Goal: Feedback & Contribution: Submit feedback/report problem

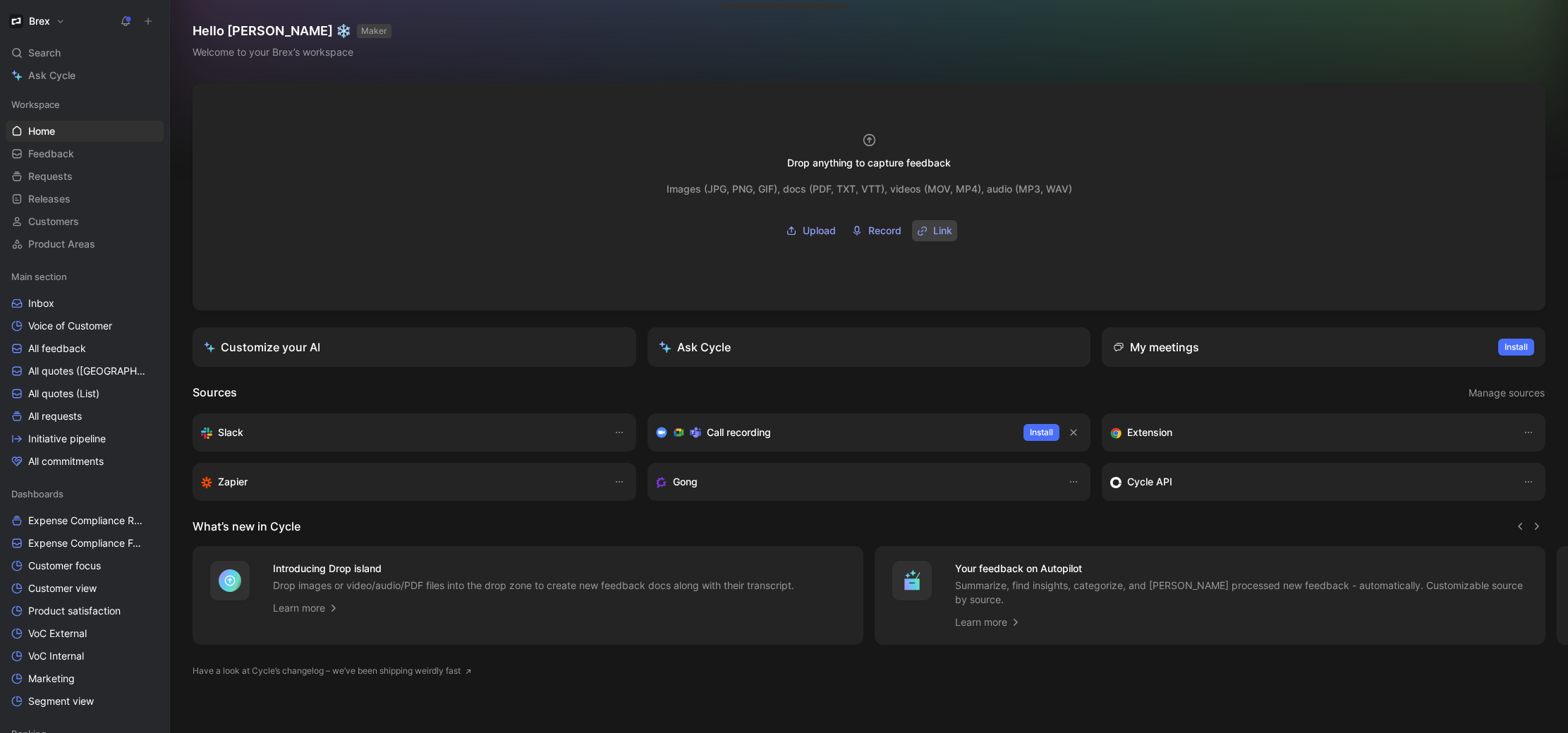
click at [930, 229] on button "Link" at bounding box center [934, 230] width 45 height 21
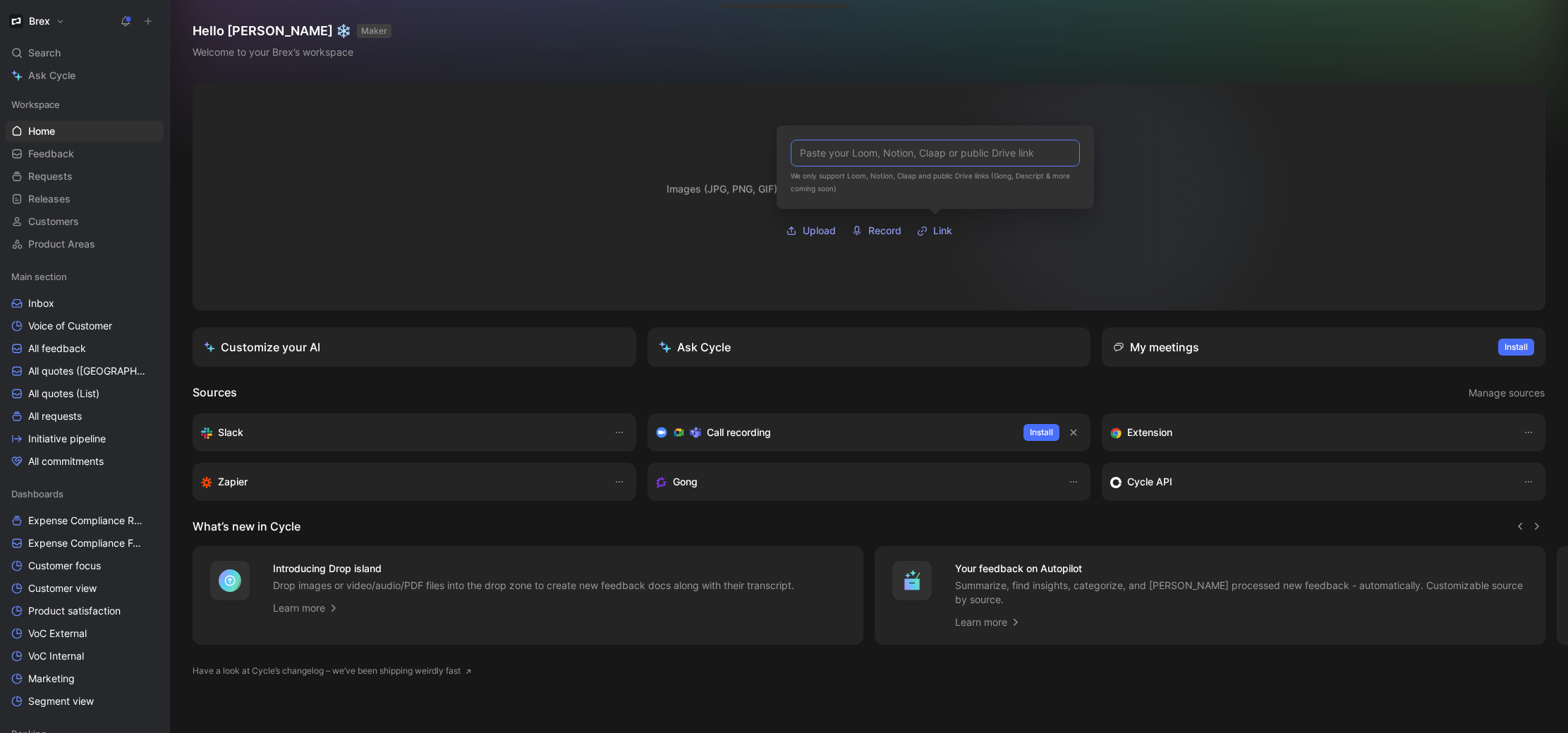
paste input "[URL][DOMAIN_NAME]"
type input "[URL][DOMAIN_NAME]"
click at [1134, 204] on div at bounding box center [869, 197] width 1353 height 228
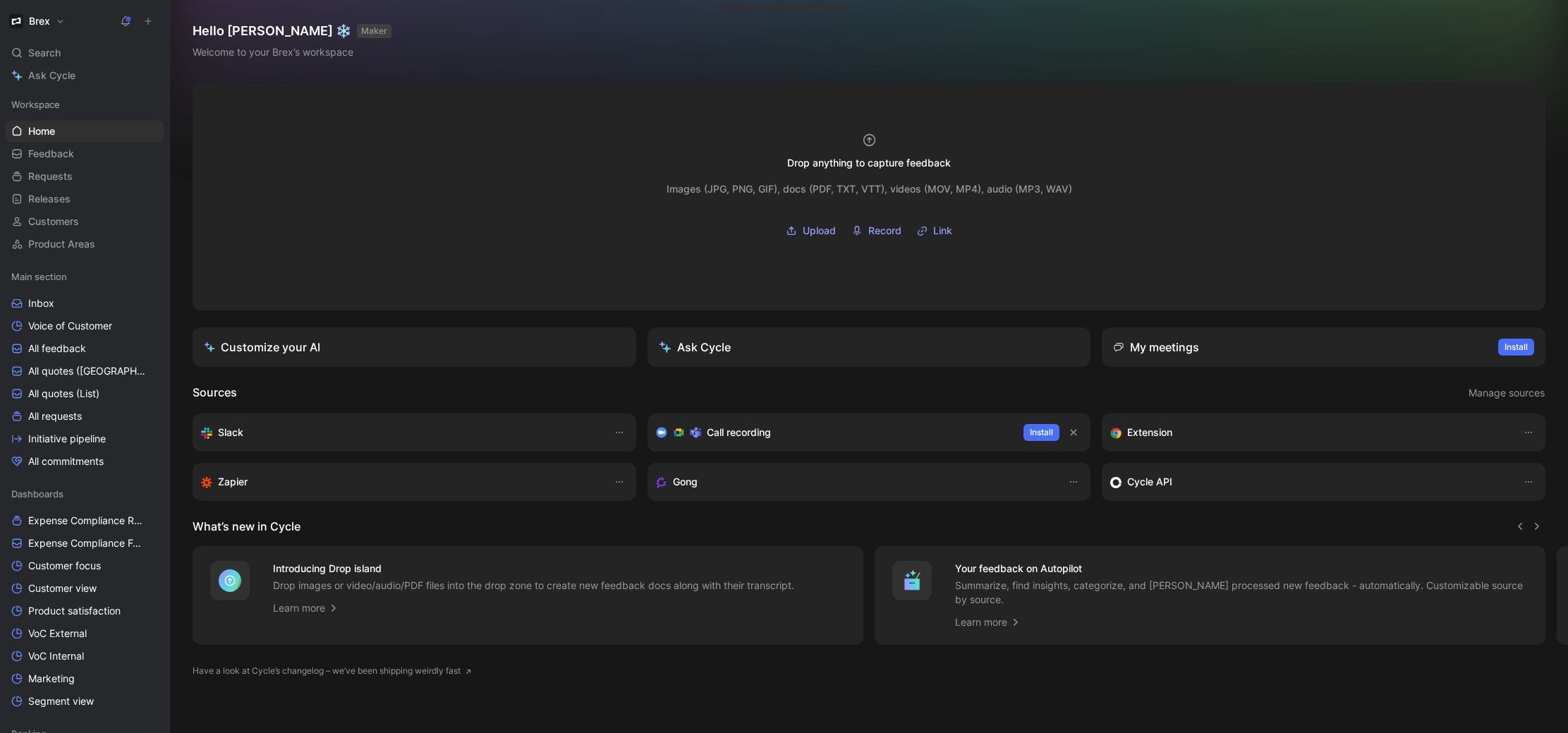
click at [353, 435] on div "Slack" at bounding box center [401, 432] width 399 height 16
click at [240, 439] on h3 "Slack" at bounding box center [230, 432] width 25 height 16
click at [612, 428] on button "button" at bounding box center [618, 432] width 16 height 16
click at [594, 462] on span "Learn more" at bounding box center [581, 462] width 52 height 12
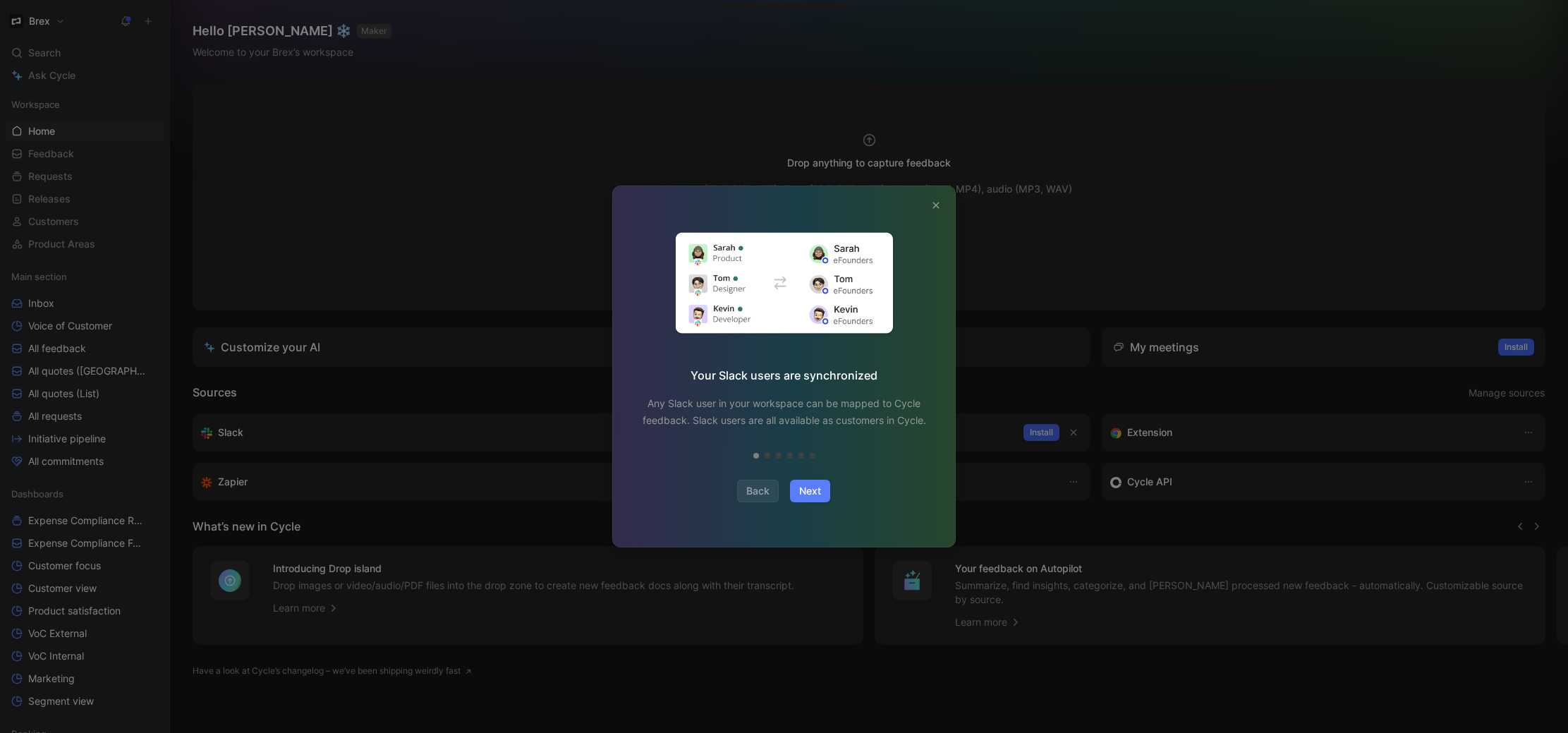
click at [812, 491] on span "Next" at bounding box center [810, 490] width 22 height 16
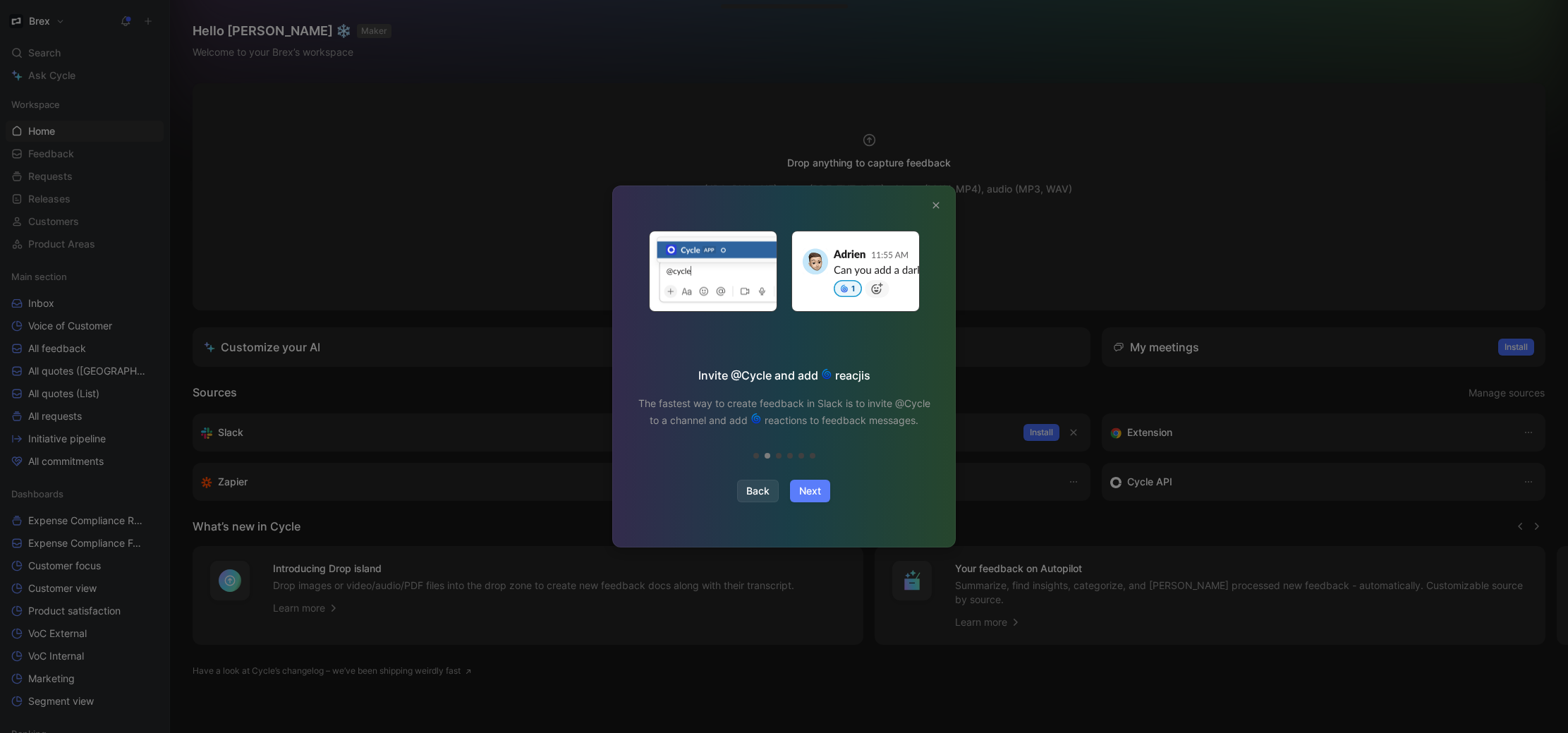
click at [810, 493] on span "Next" at bounding box center [810, 490] width 22 height 16
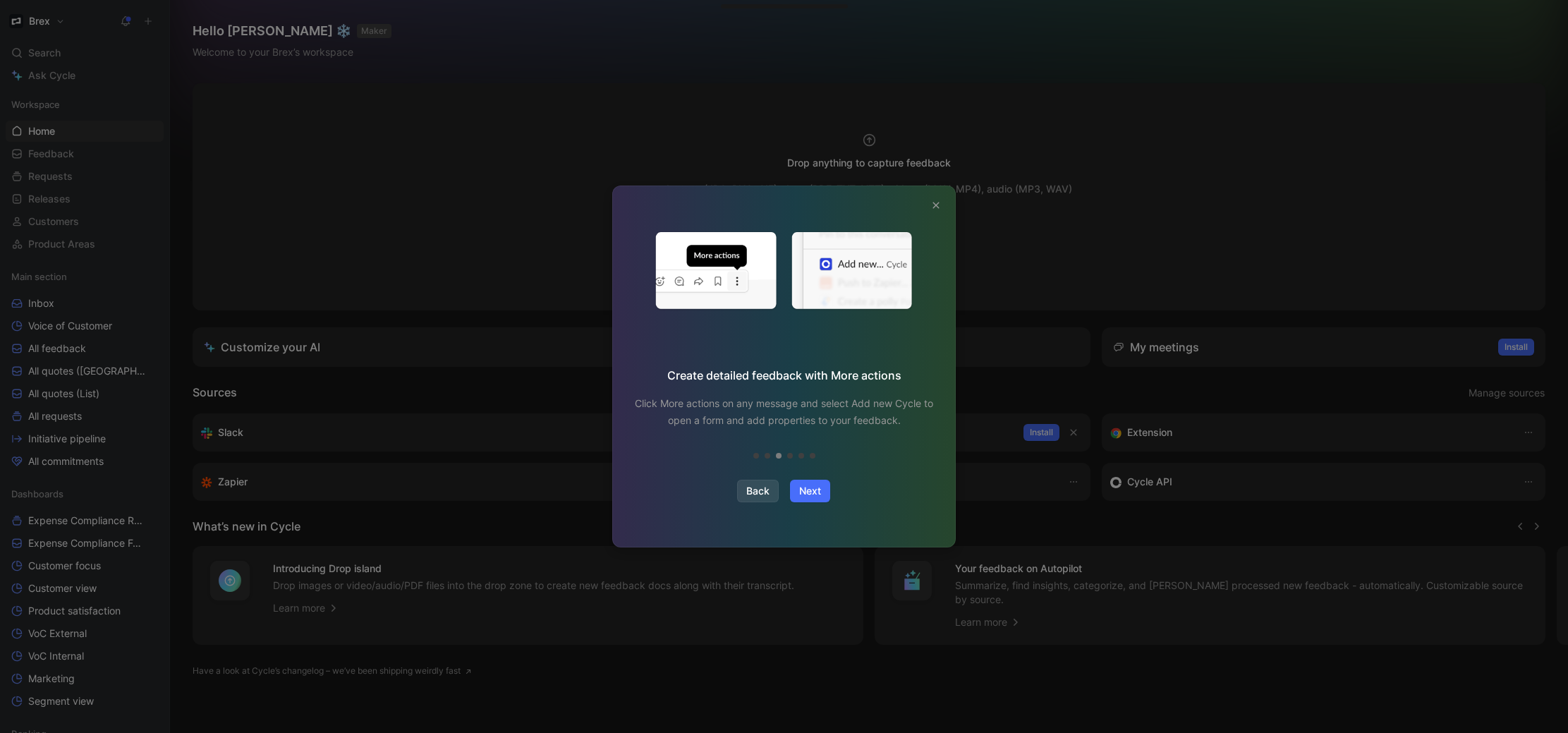
click at [757, 497] on span "Back" at bounding box center [758, 490] width 23 height 16
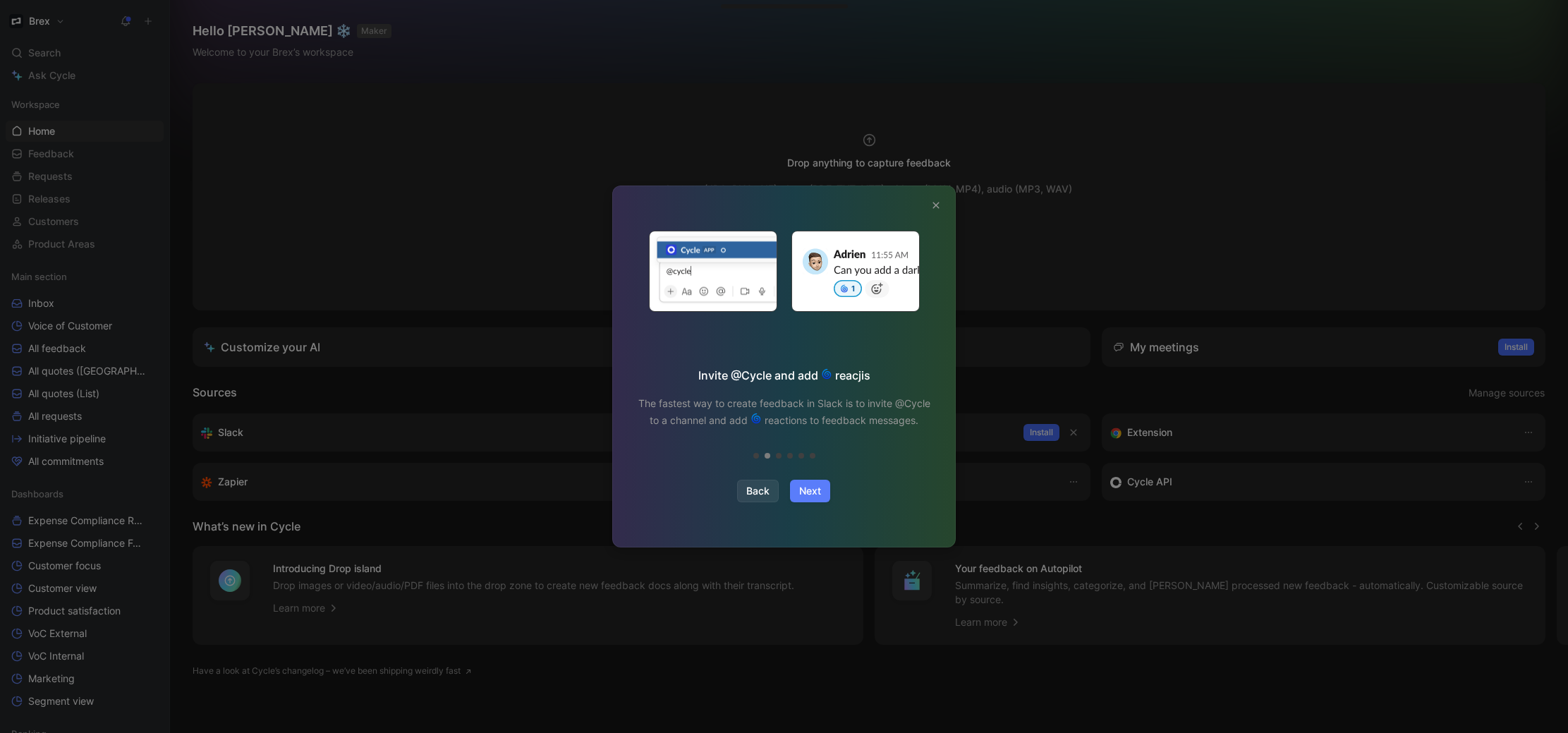
click at [811, 493] on span "Next" at bounding box center [810, 490] width 22 height 16
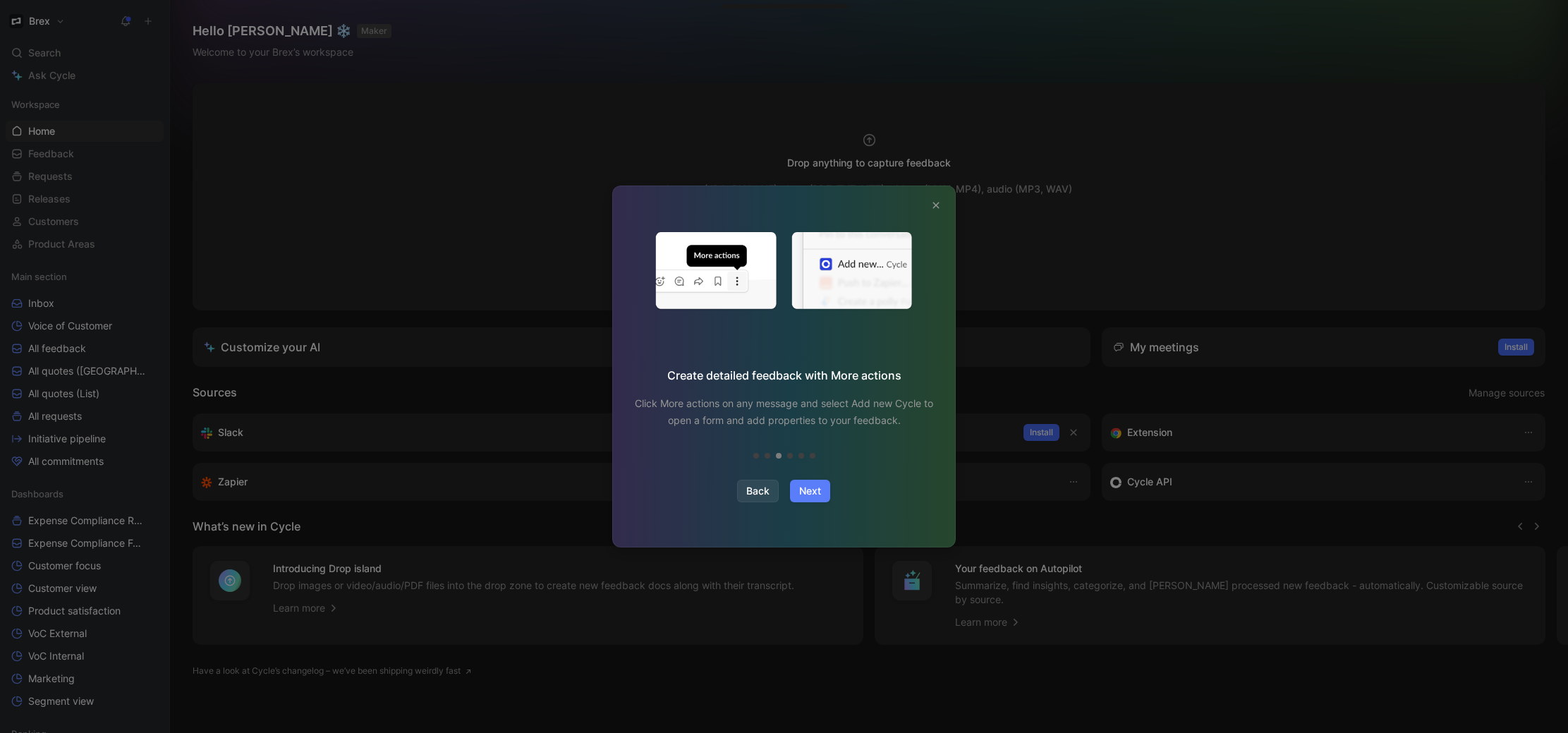
click at [811, 494] on span "Next" at bounding box center [810, 490] width 22 height 16
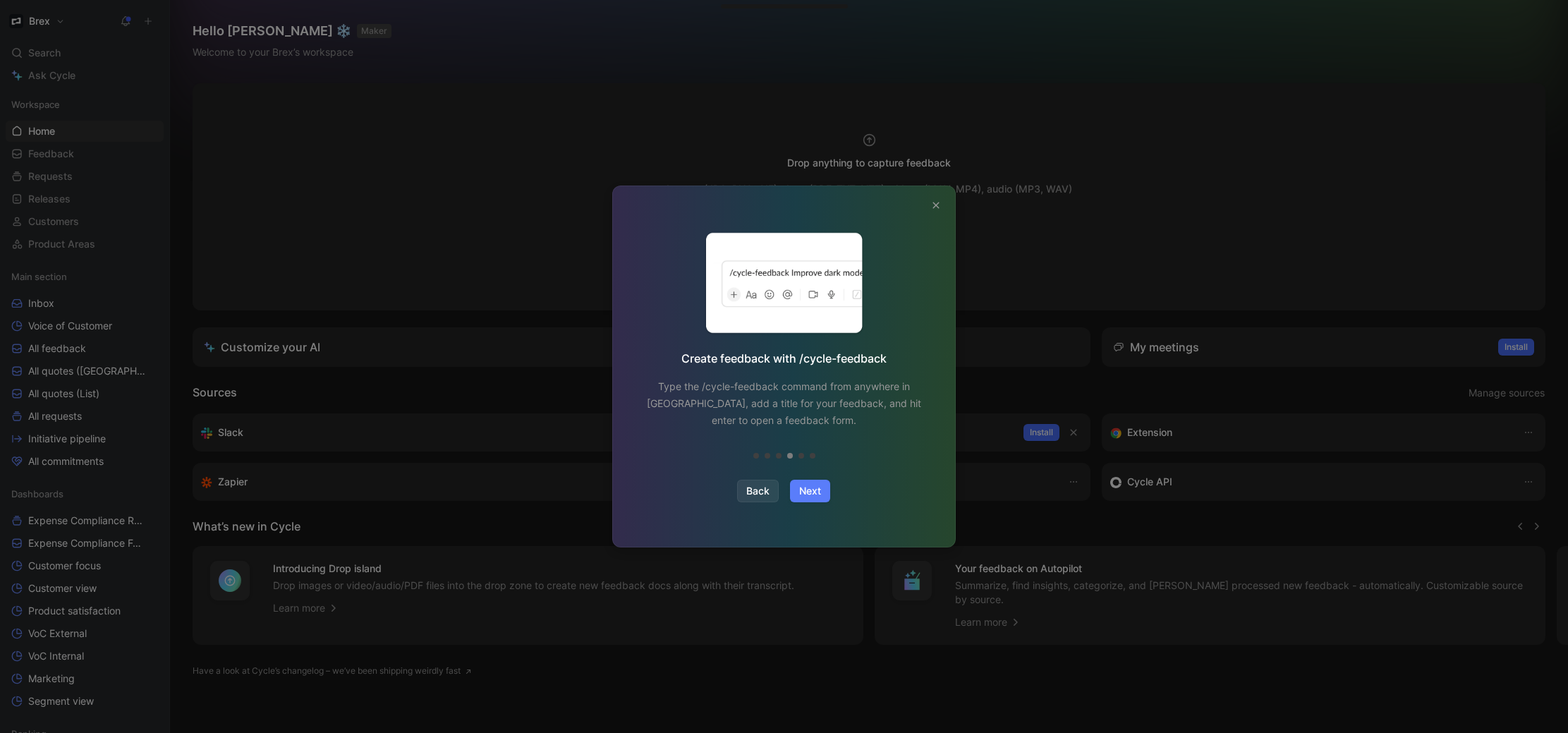
click at [811, 494] on span "Next" at bounding box center [810, 490] width 22 height 16
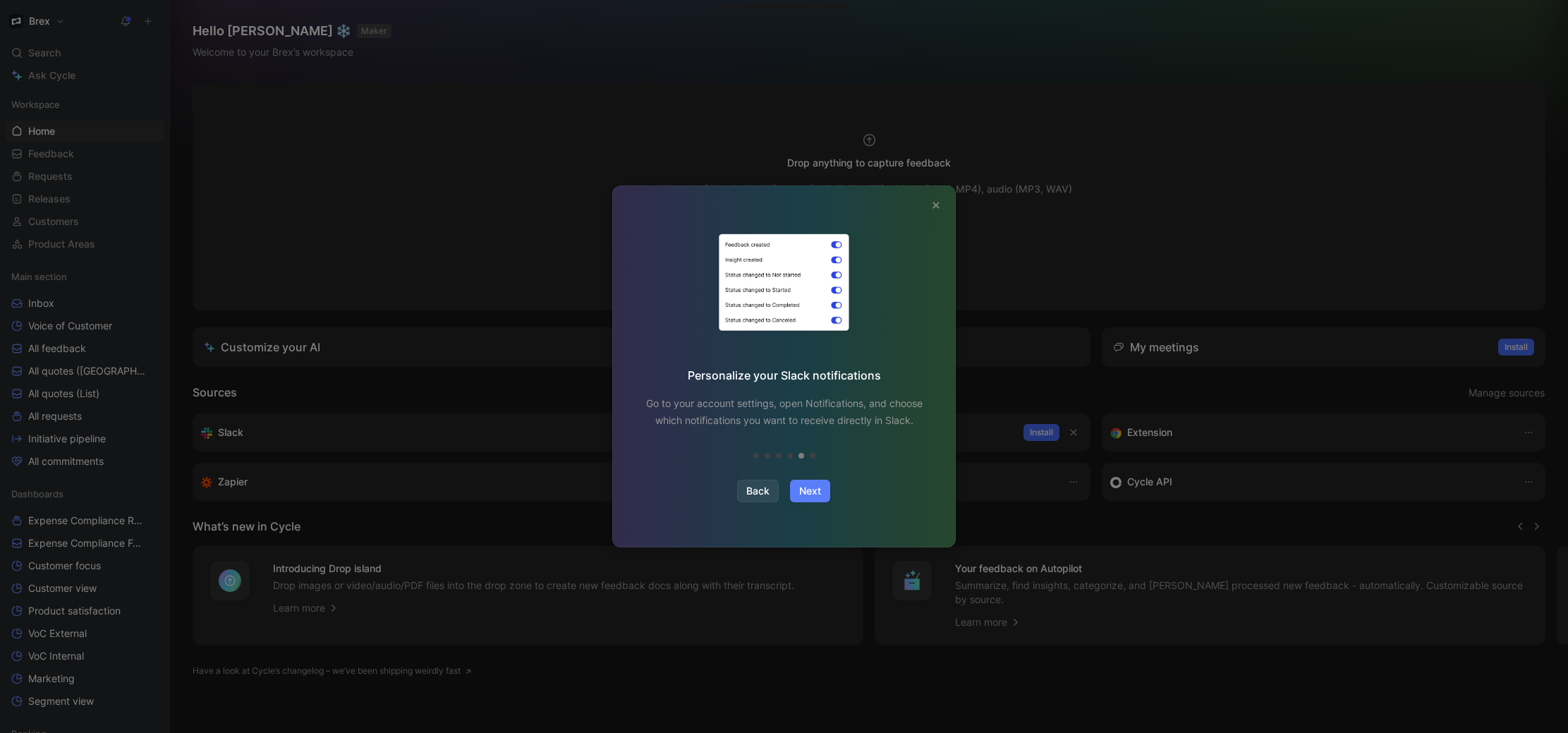
click at [810, 488] on span "Next" at bounding box center [810, 490] width 22 height 16
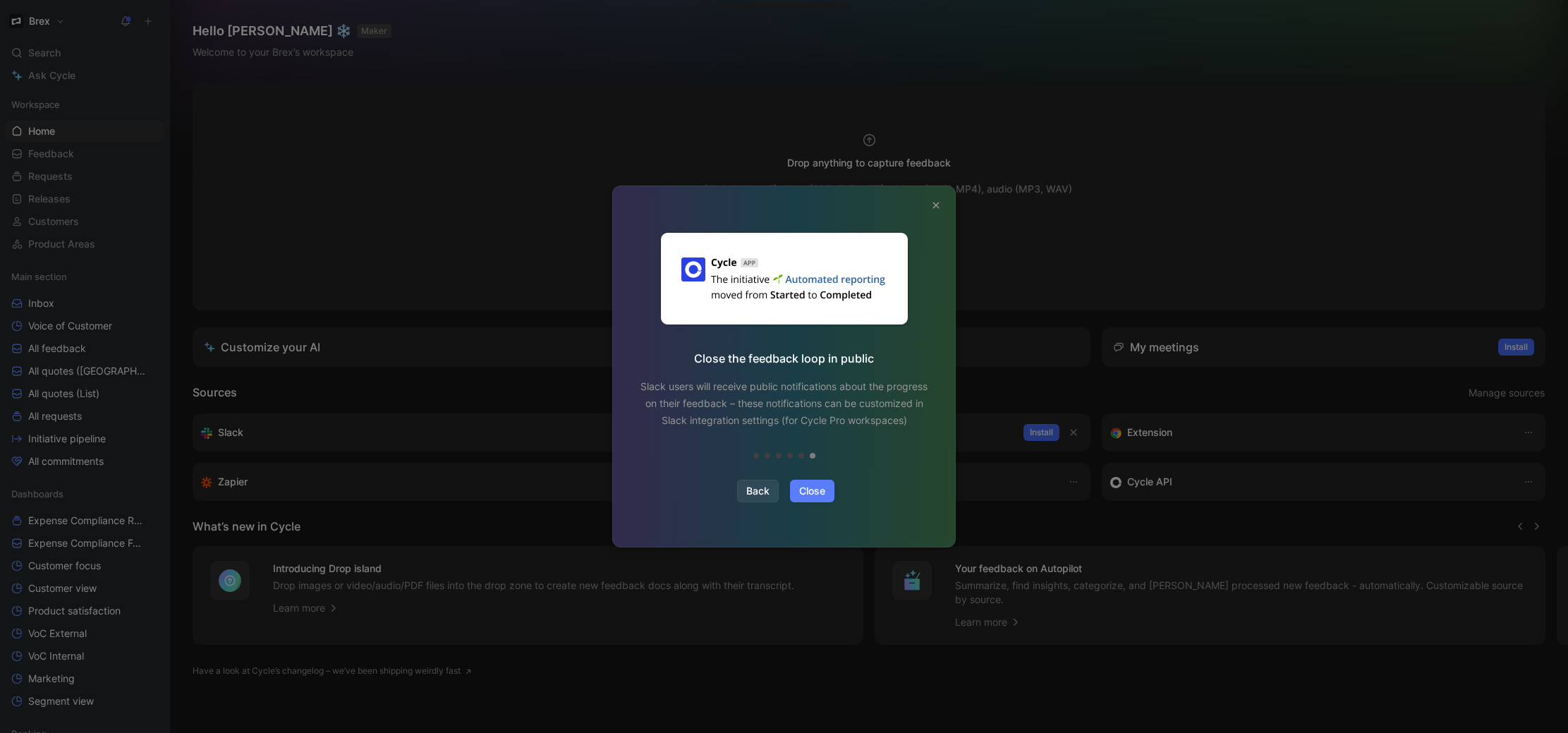
click at [804, 495] on span "Close" at bounding box center [812, 490] width 26 height 16
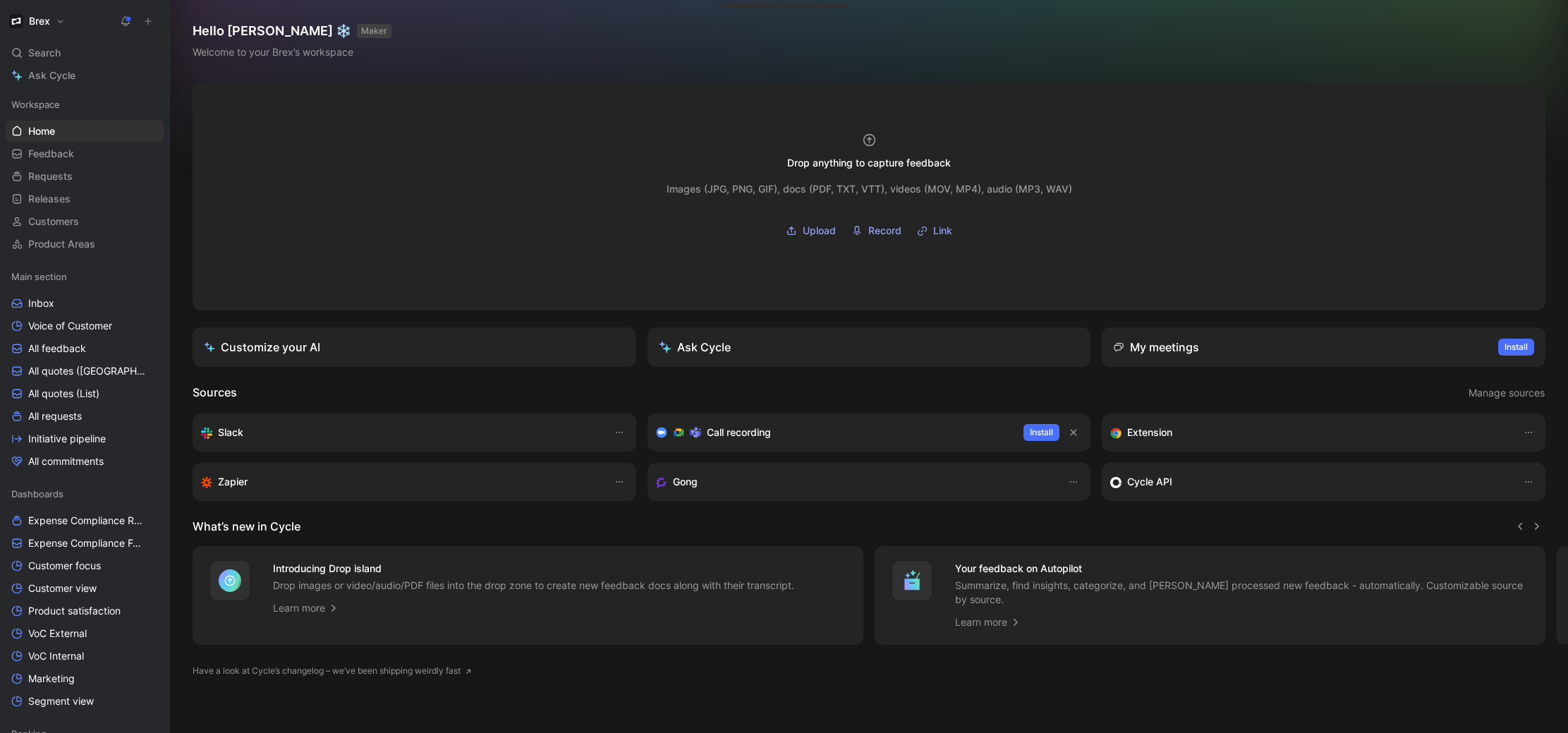
click at [152, 18] on icon at bounding box center [148, 21] width 10 height 10
click at [218, 28] on button "New feedback c" at bounding box center [243, 26] width 151 height 24
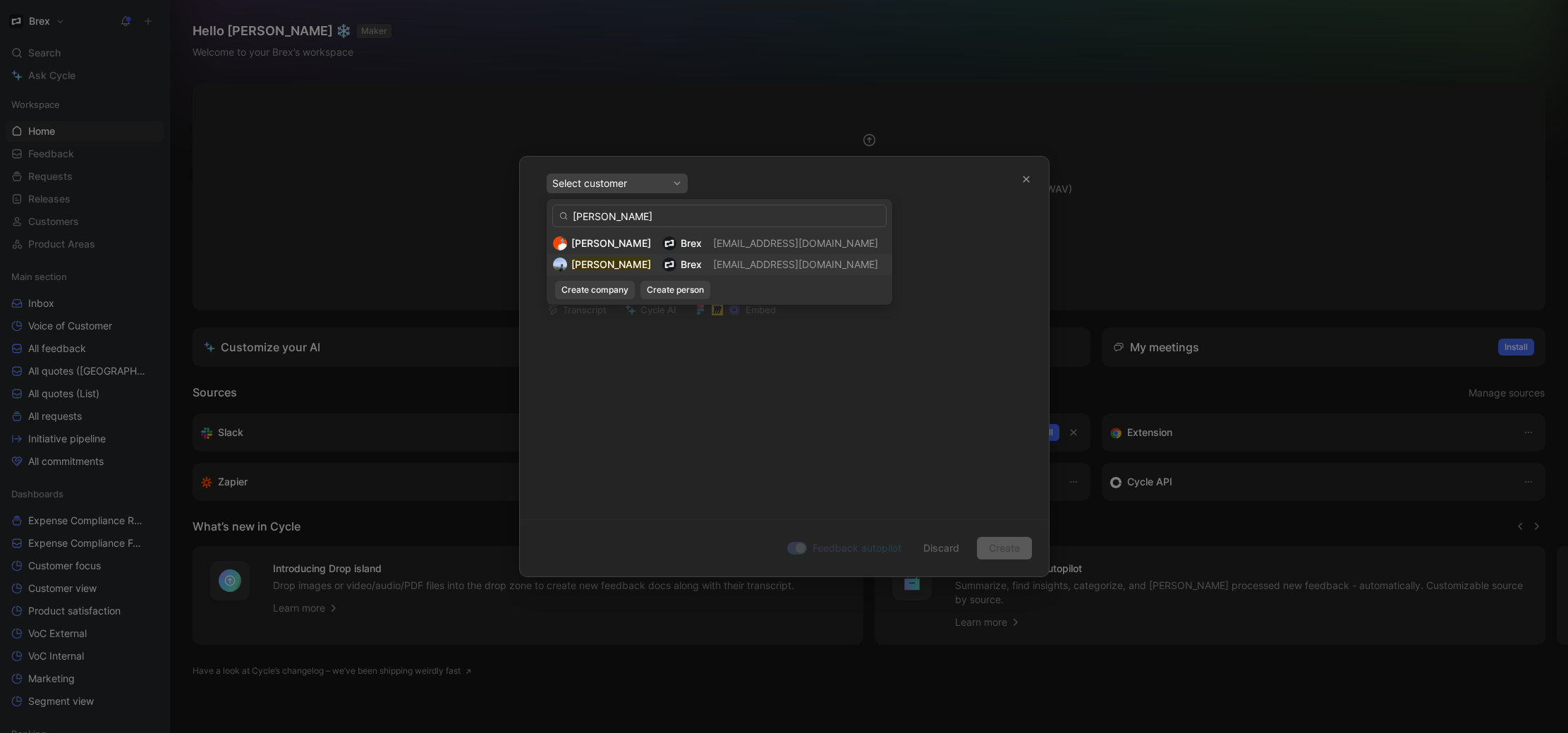
type input "[PERSON_NAME]"
click at [690, 267] on div "[PERSON_NAME] [PERSON_NAME] [EMAIL_ADDRESS][DOMAIN_NAME]" at bounding box center [719, 264] width 333 height 16
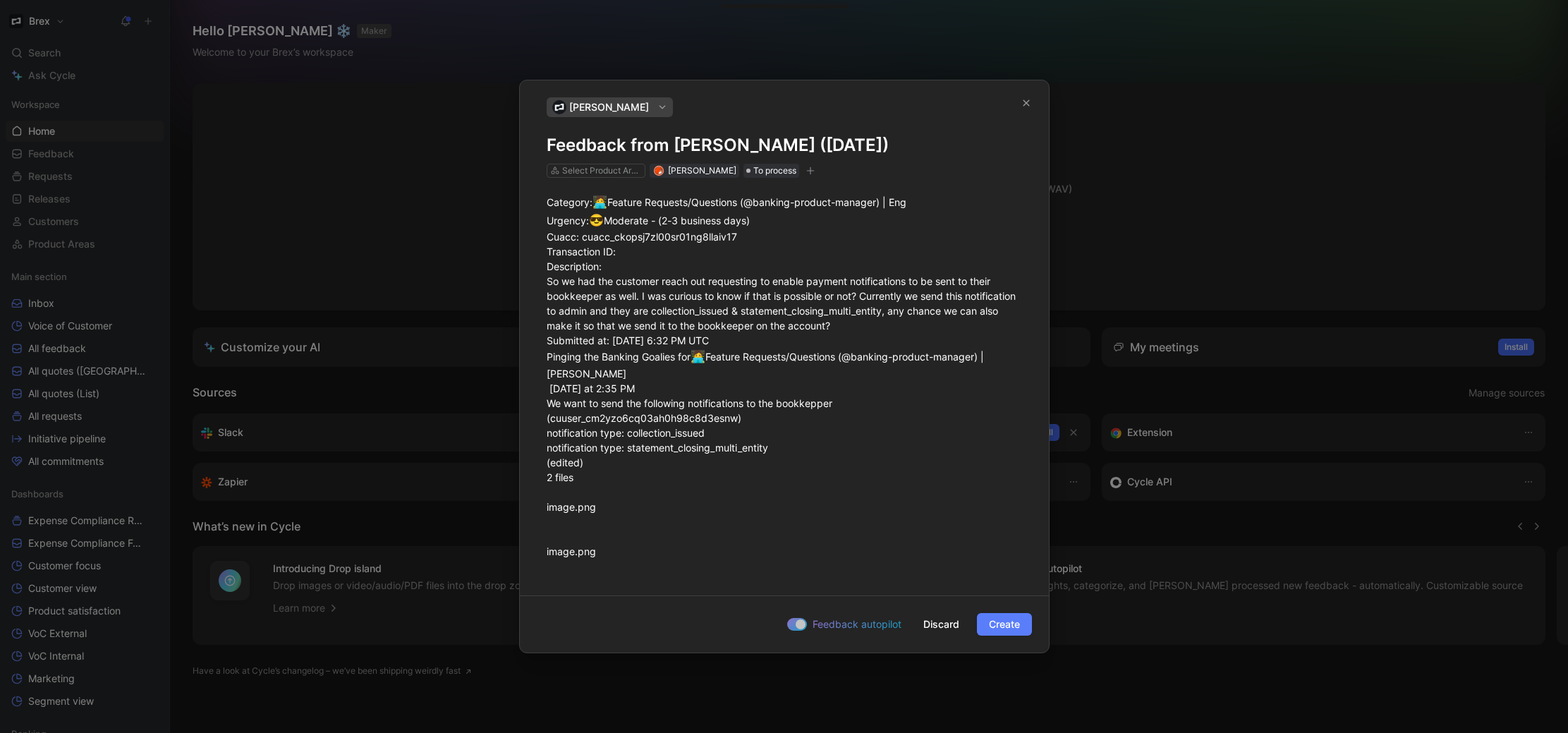
click at [1026, 628] on button "Create" at bounding box center [1004, 624] width 55 height 22
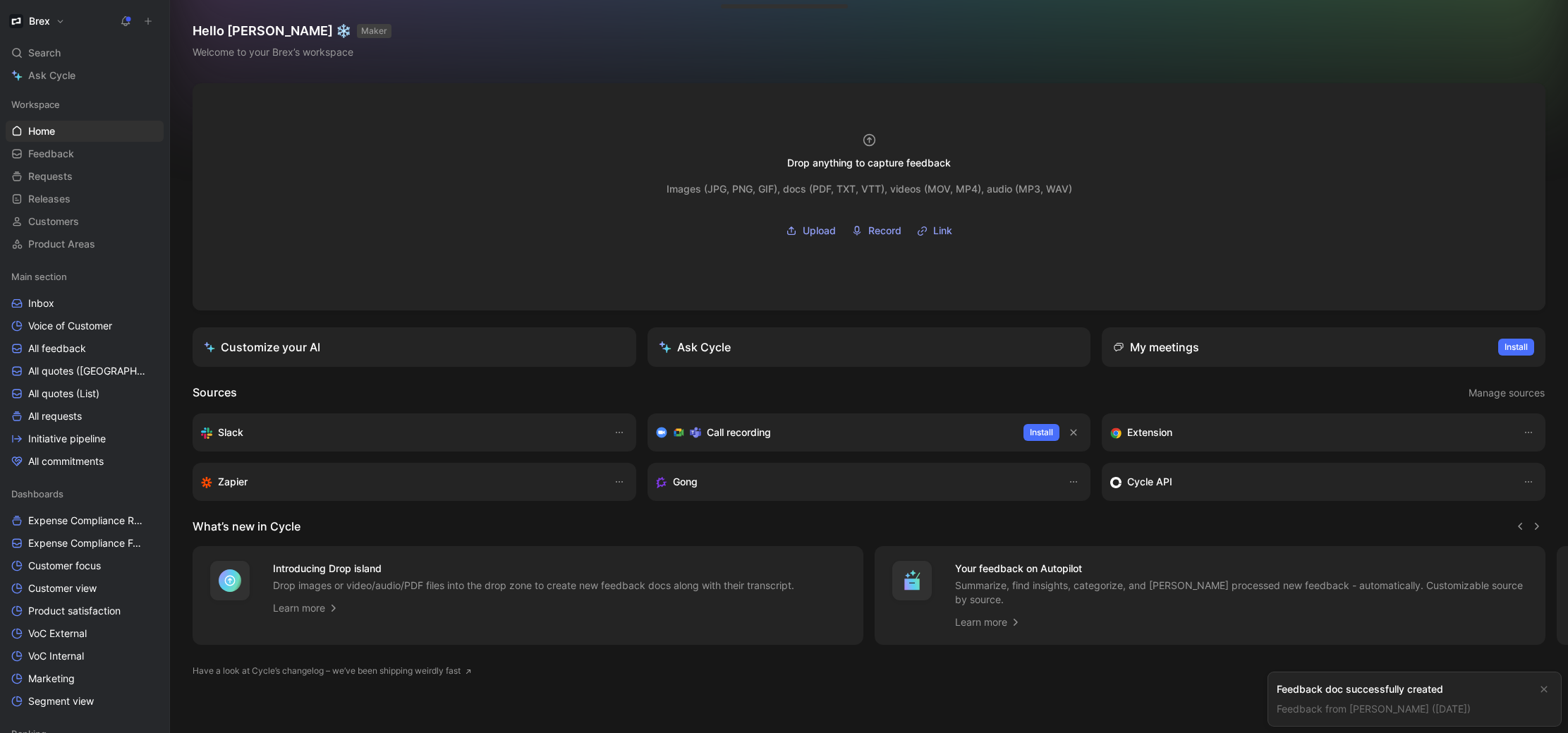
click at [1398, 713] on link "Feedback from [PERSON_NAME] ([DATE])" at bounding box center [1373, 709] width 194 height 12
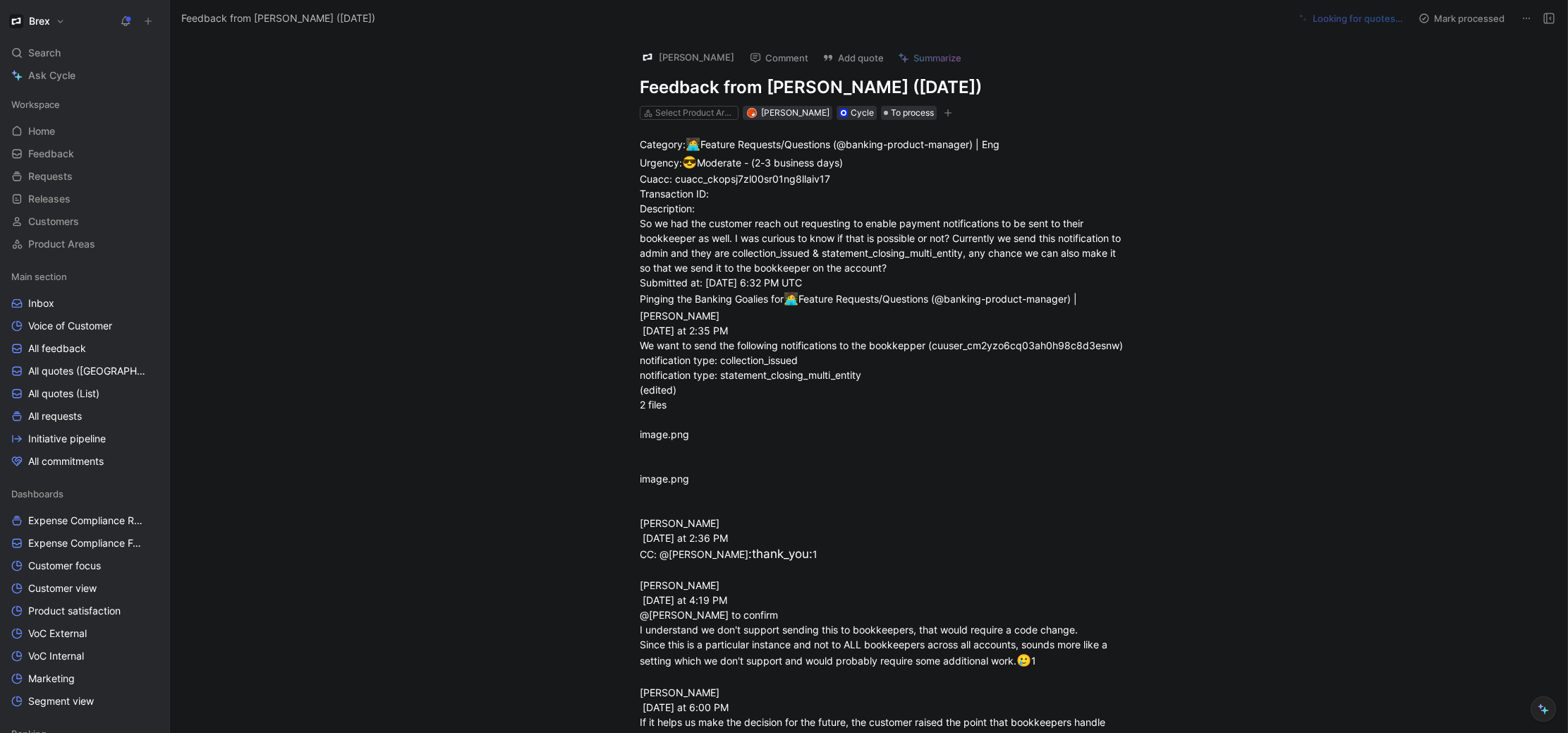
click at [695, 91] on h1 "Feedback from [PERSON_NAME] ([DATE])" at bounding box center [884, 87] width 488 height 22
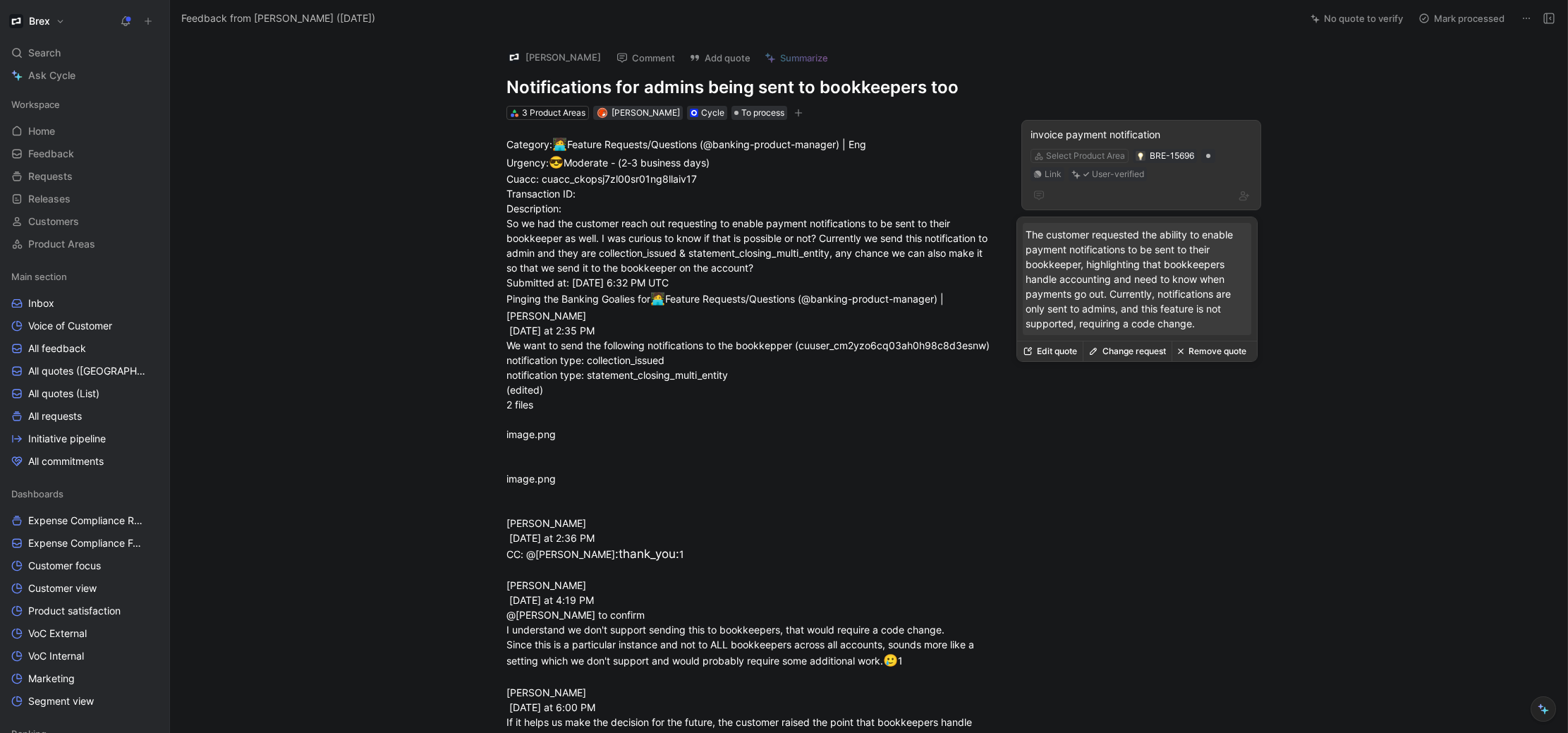
click at [1148, 355] on button "Change request" at bounding box center [1128, 351] width 89 height 19
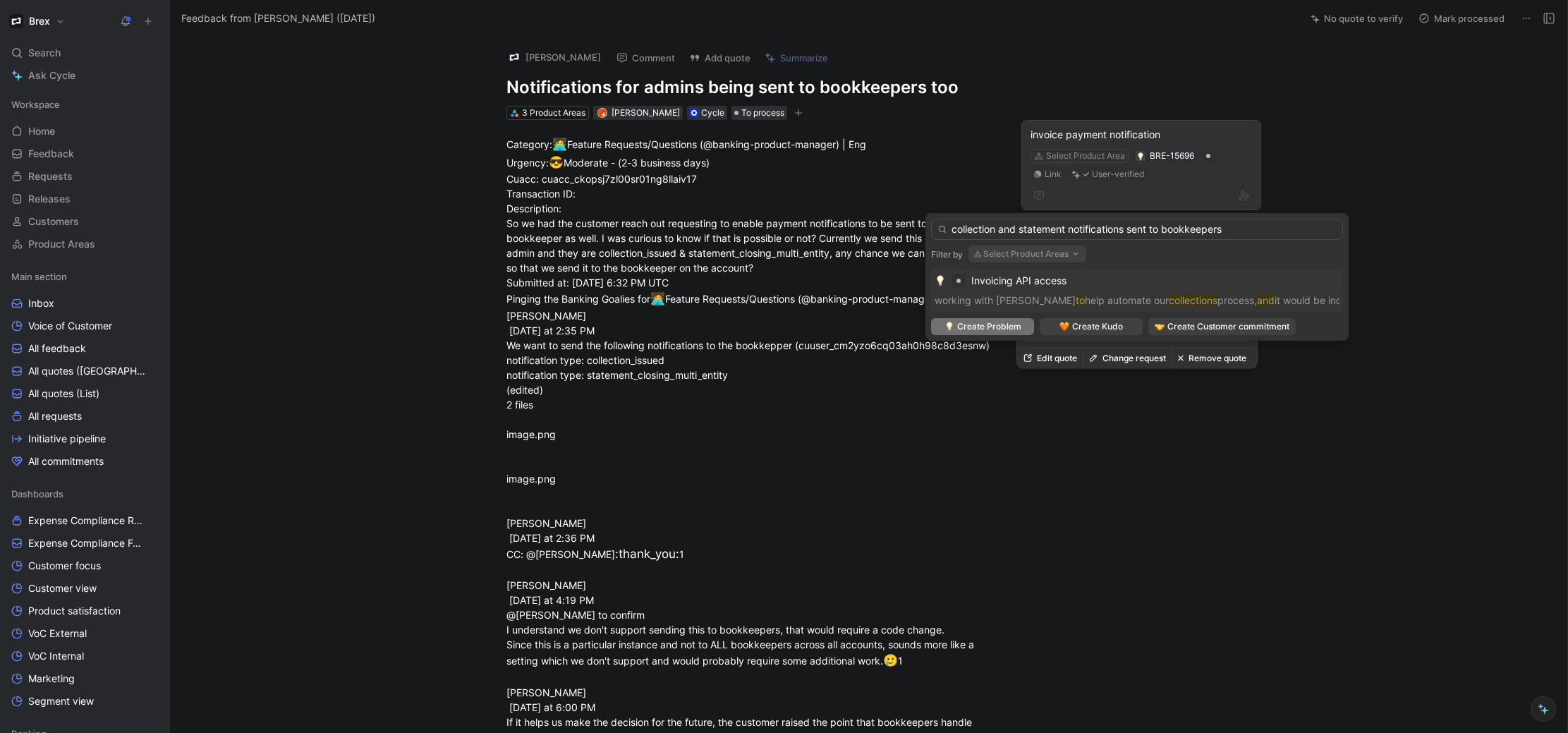
type input "collection and statement notifications sent to bookkeepers"
click at [1010, 330] on span "Create Problem" at bounding box center [989, 326] width 64 height 15
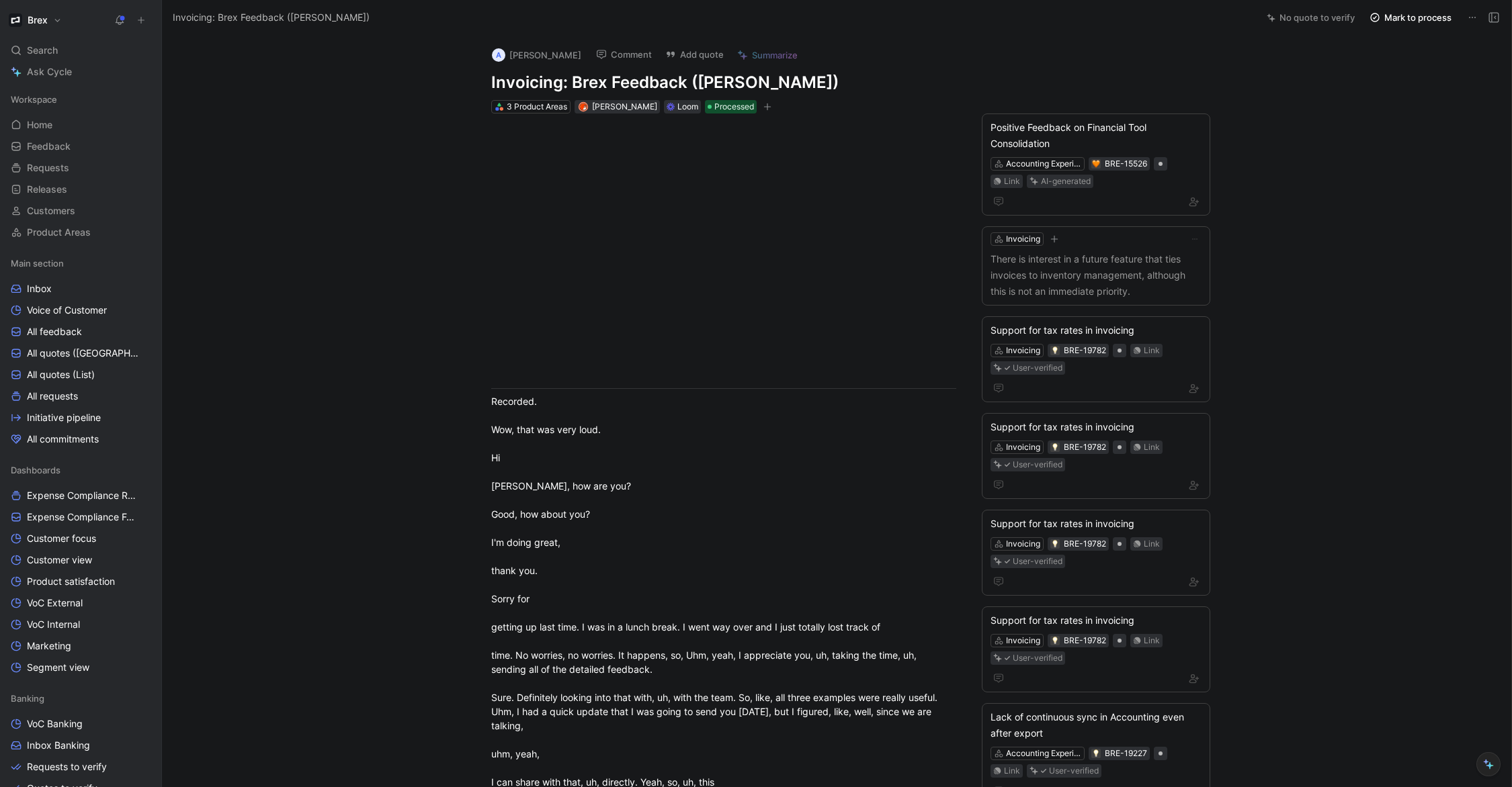
click at [142, 20] on use at bounding box center [141, 20] width 6 height 6
click at [213, 27] on button "New feedback c" at bounding box center [231, 25] width 144 height 23
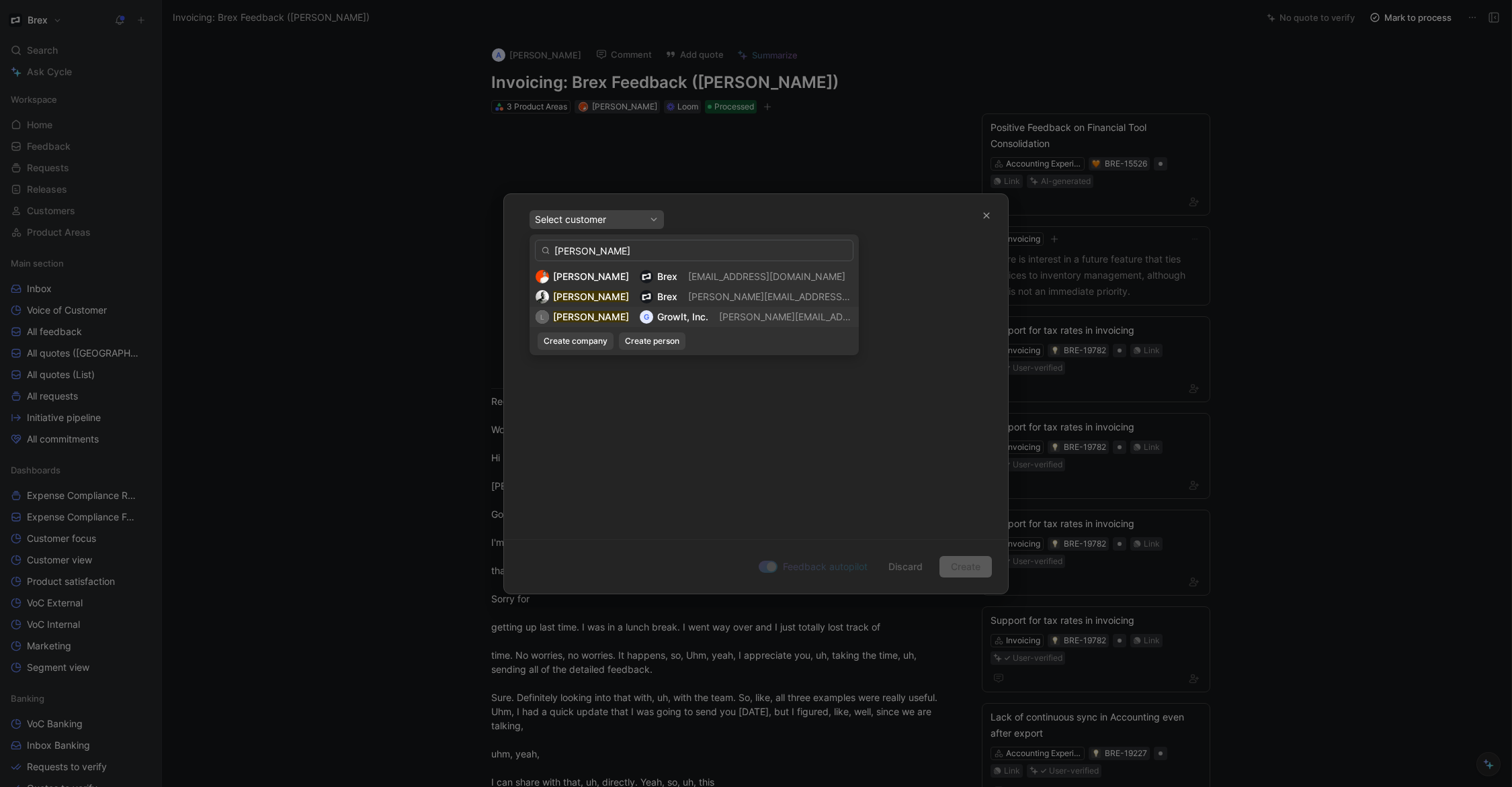
type input "lucas parelius"
click at [791, 313] on span "lucas@getgrowit.com" at bounding box center [835, 316] width 233 height 11
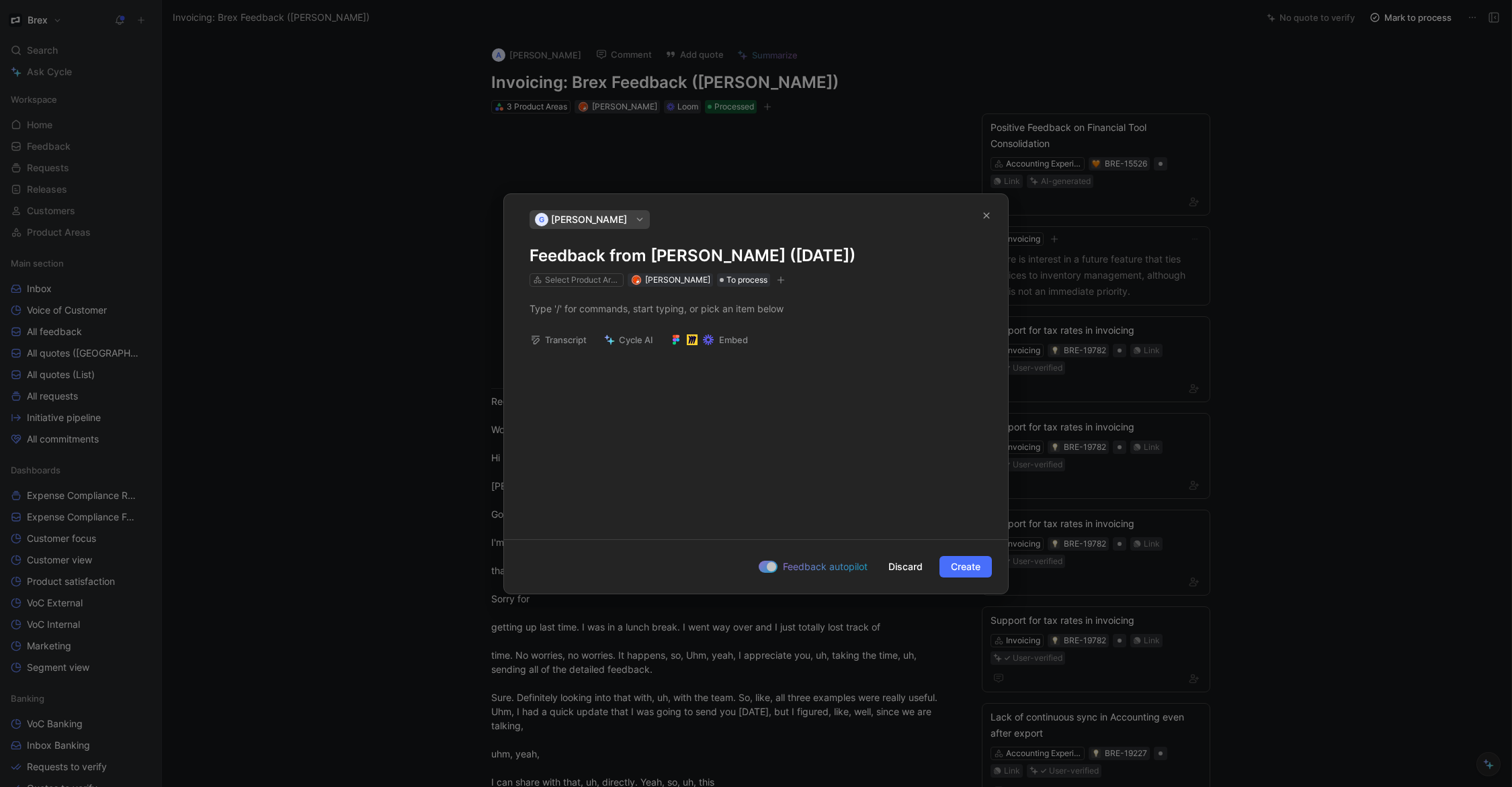
click at [739, 254] on h1 "Feedback from lucas parelius (Aug 28, 2025)" at bounding box center [755, 255] width 453 height 21
click at [631, 315] on p at bounding box center [756, 309] width 504 height 22
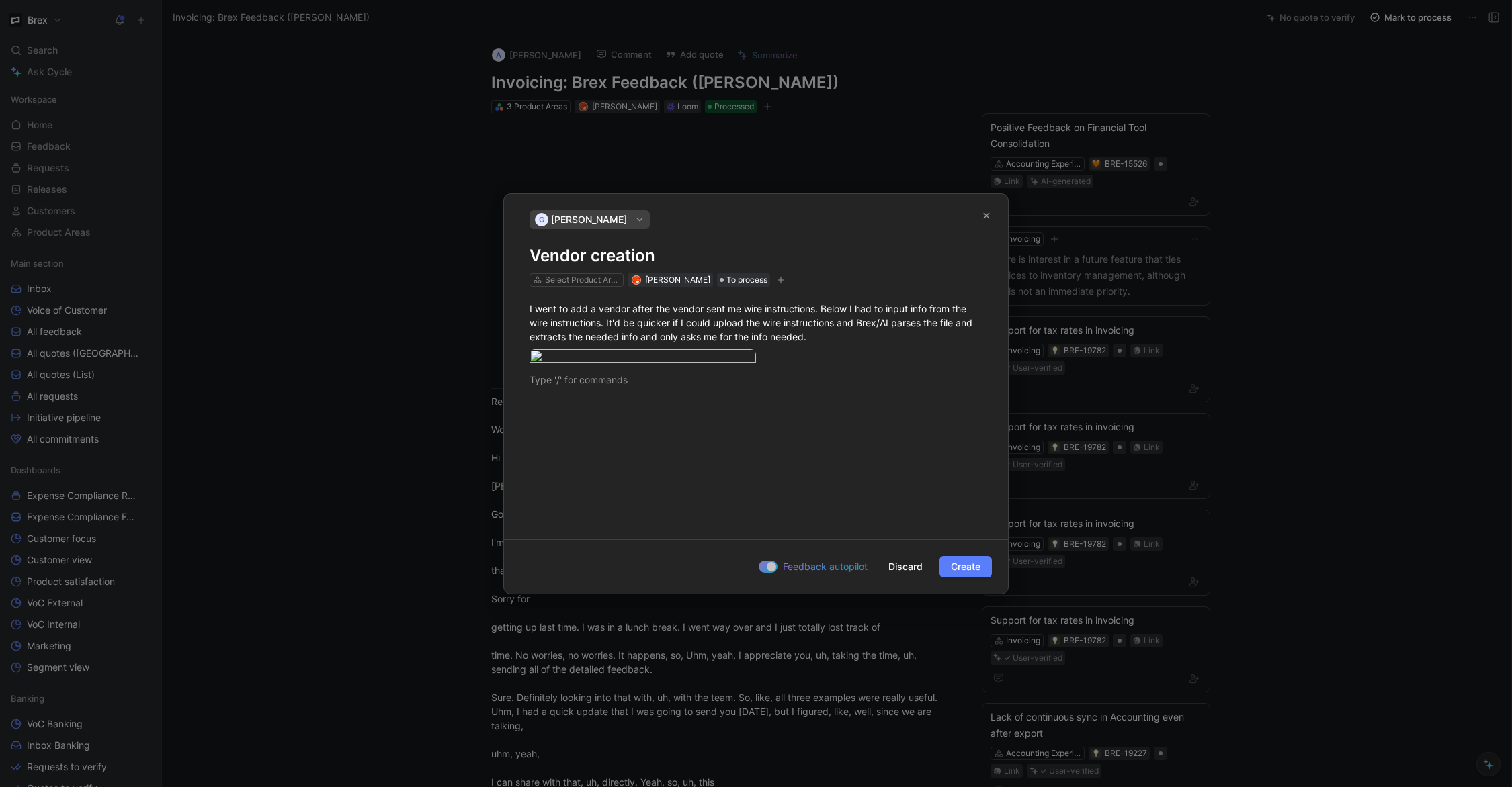
click at [971, 575] on span "Create" at bounding box center [965, 566] width 30 height 16
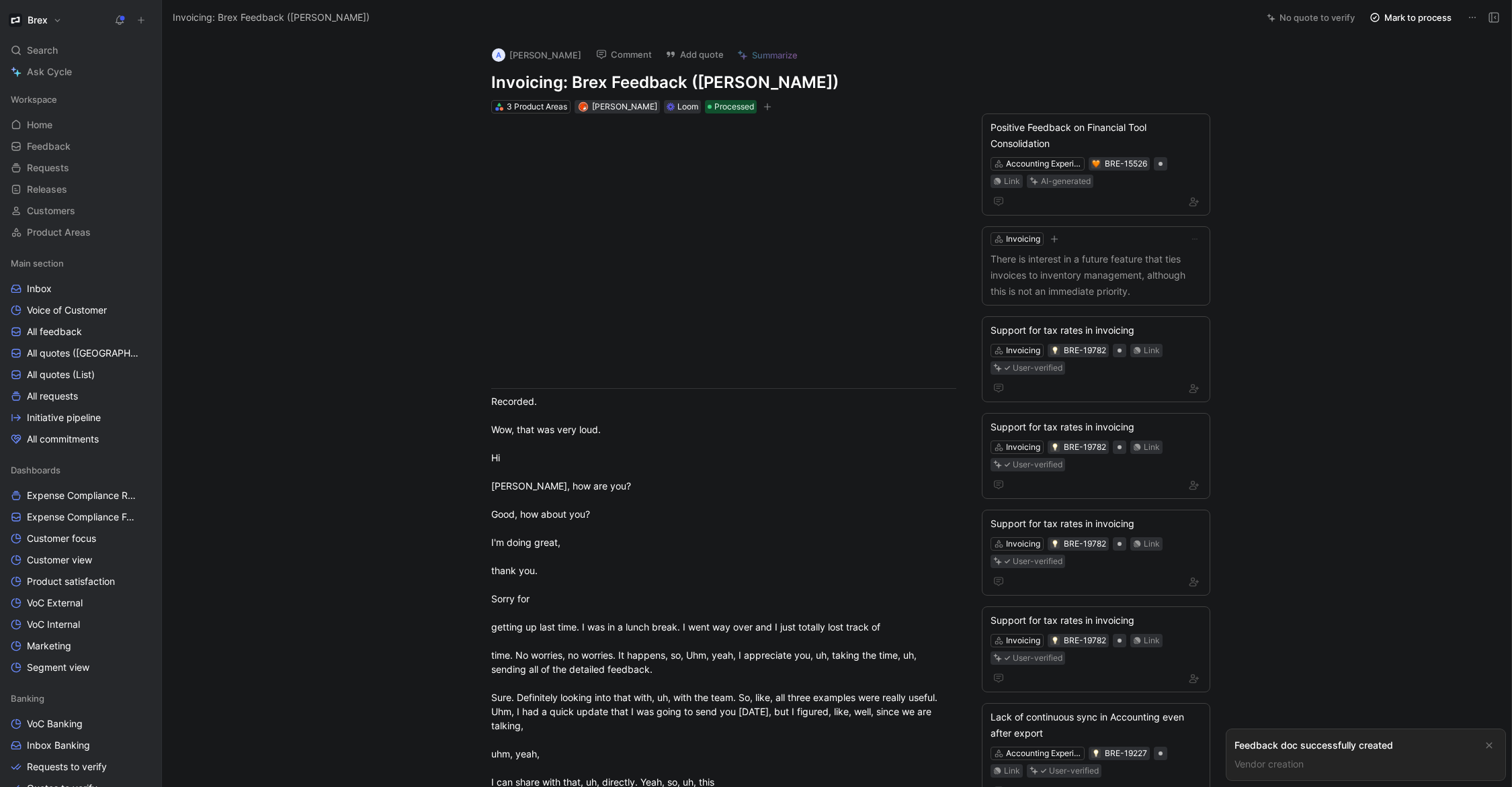
click at [1290, 766] on link "Vendor creation" at bounding box center [1269, 764] width 69 height 11
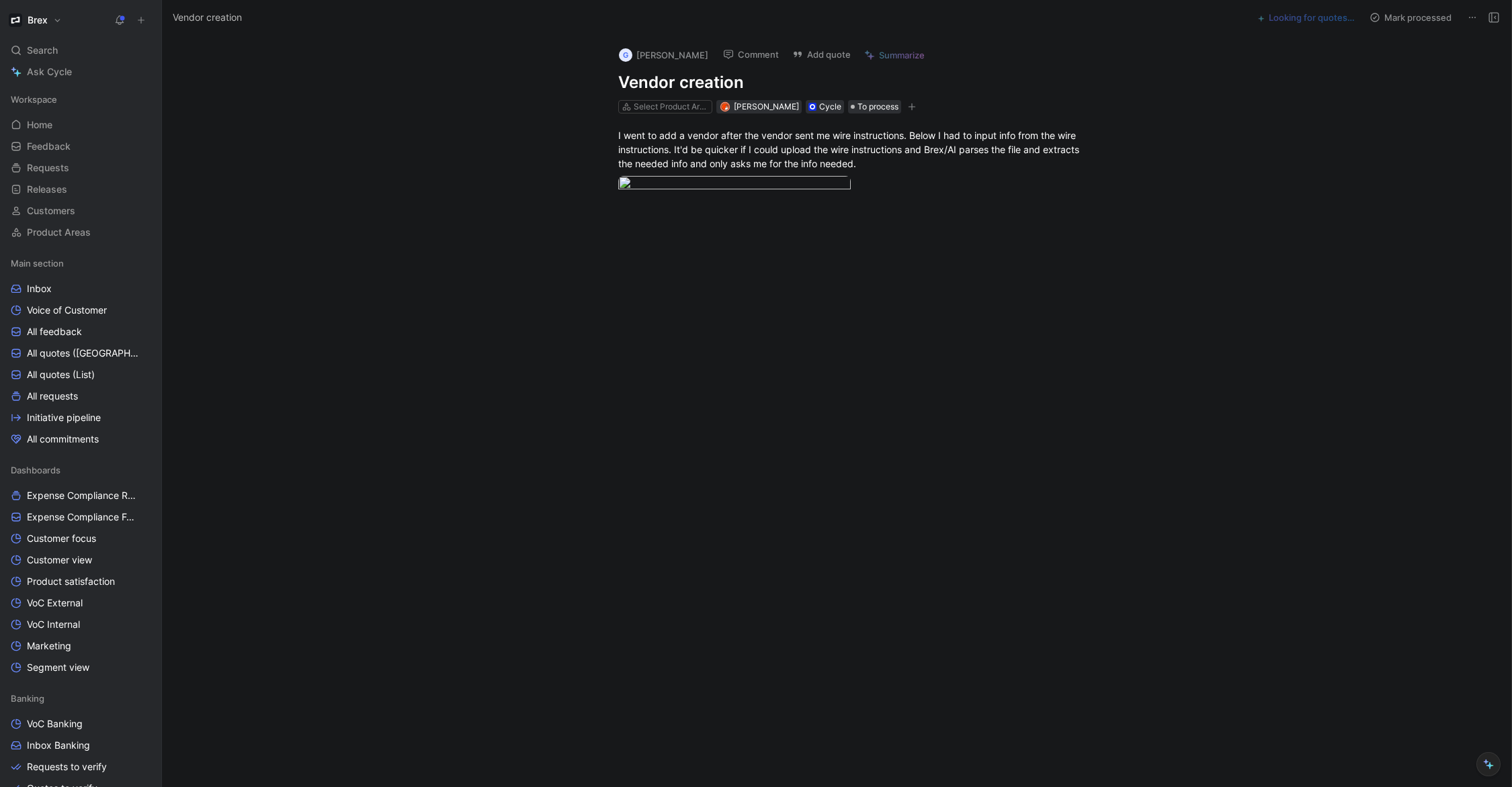
click at [744, 84] on h1 "Vendor creation" at bounding box center [850, 82] width 465 height 21
click at [1111, 217] on div "I went to add a vendor after the vendor sent me wire instructions. Below I had …" at bounding box center [850, 170] width 1321 height 115
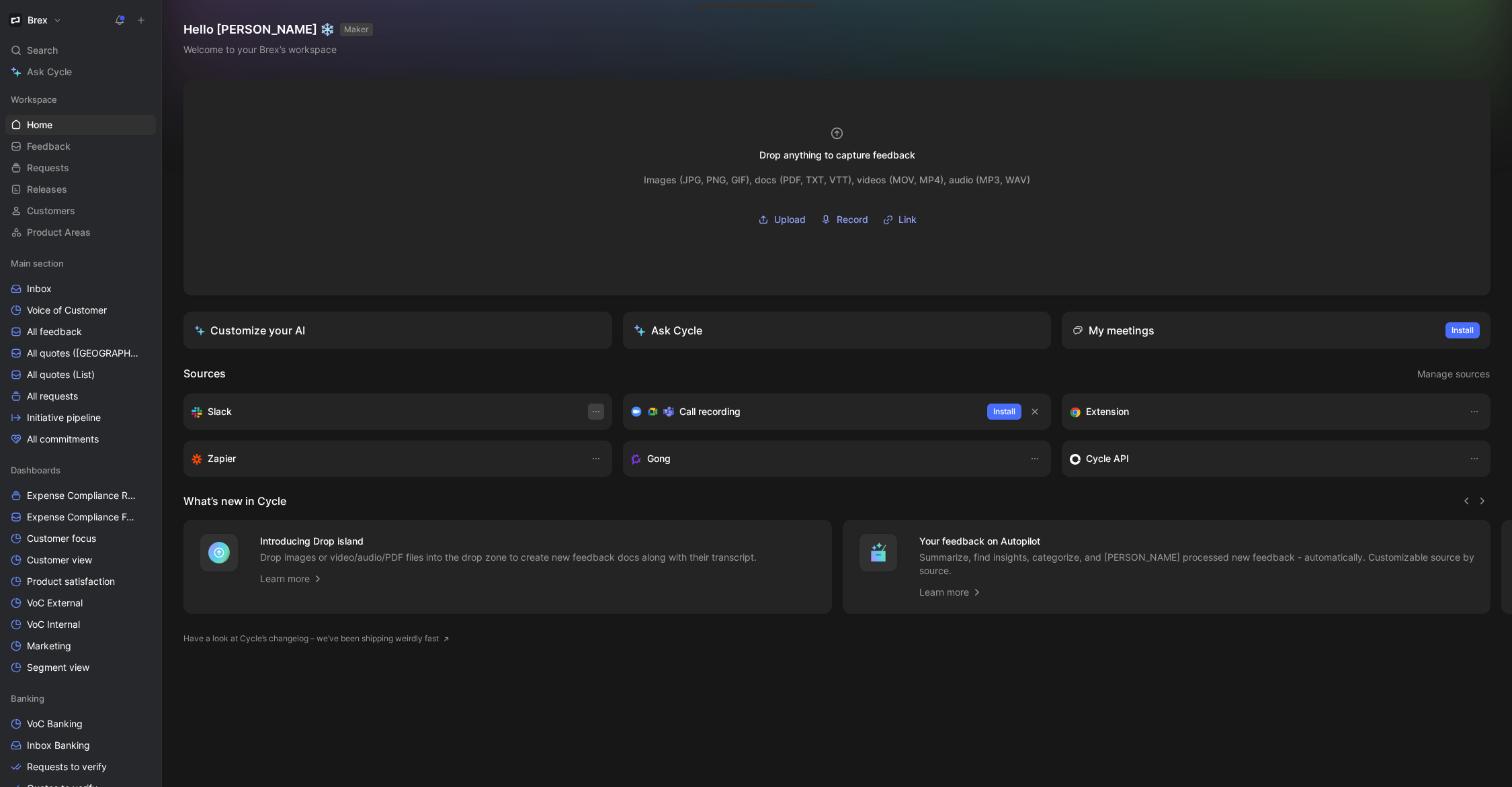
click at [598, 412] on icon "button" at bounding box center [597, 412] width 11 height 11
click at [591, 440] on div "Learn more" at bounding box center [566, 440] width 63 height 16
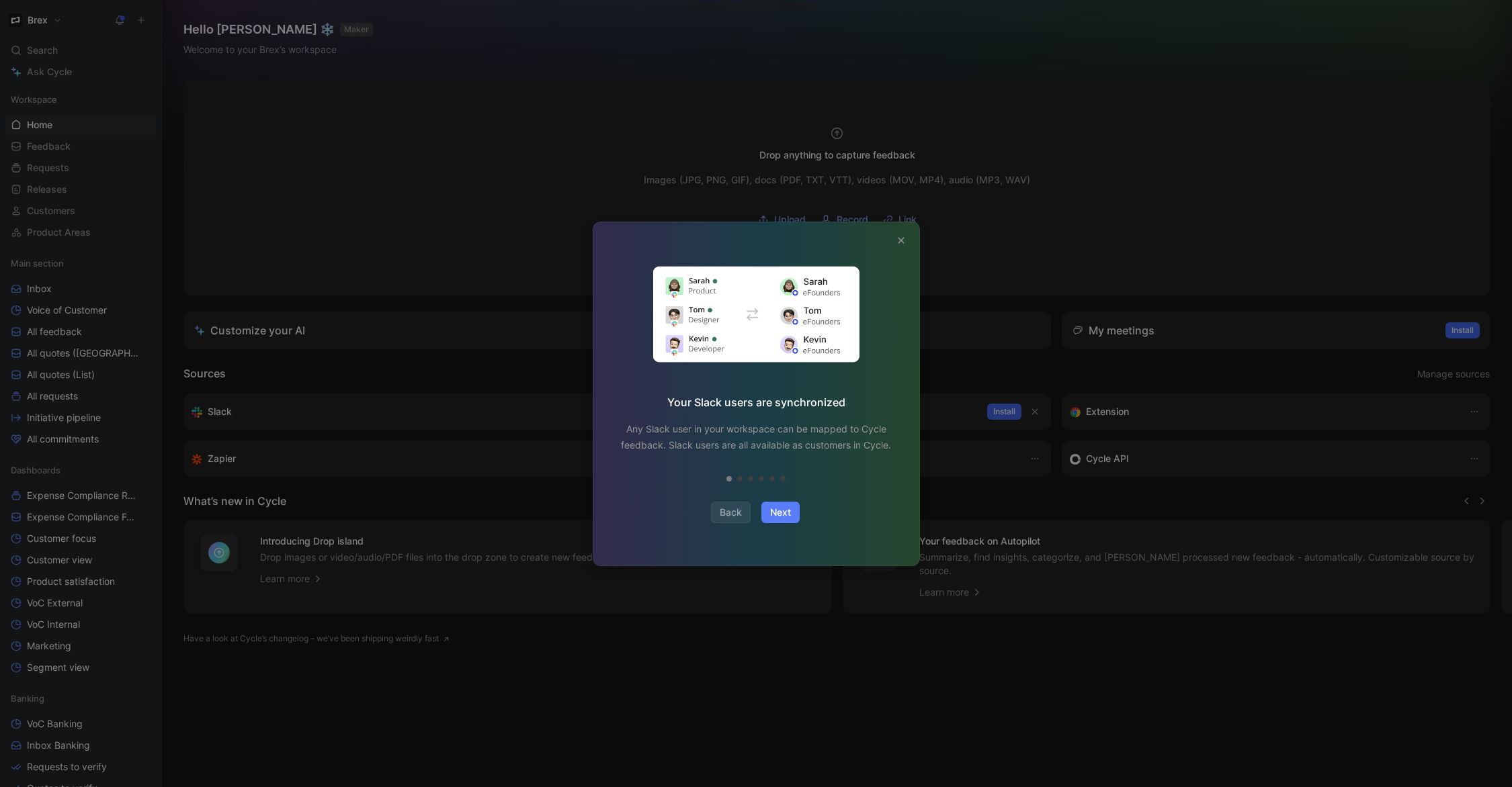
click at [789, 516] on span "Next" at bounding box center [780, 511] width 21 height 16
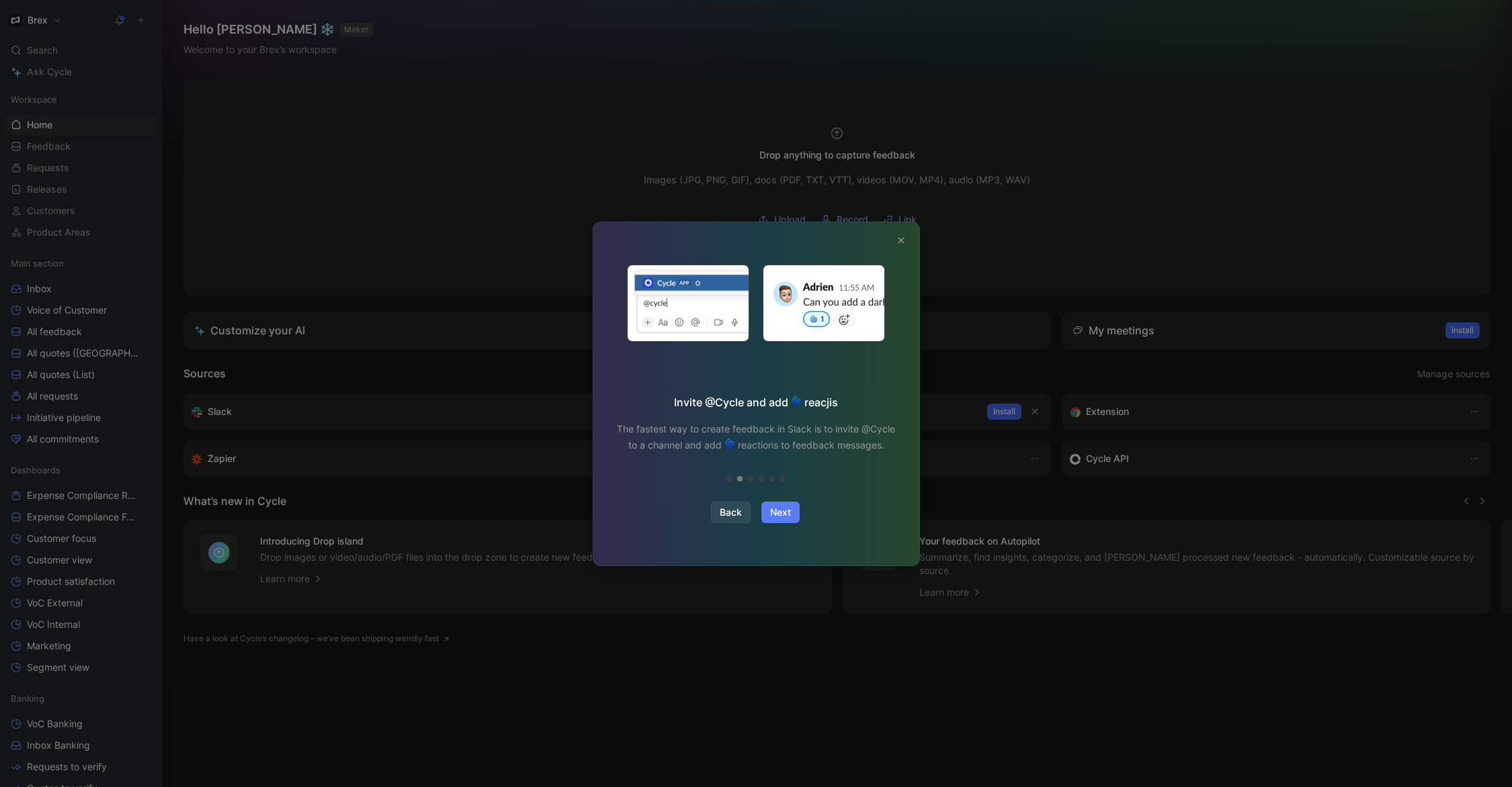
click at [788, 513] on span "Next" at bounding box center [780, 511] width 21 height 16
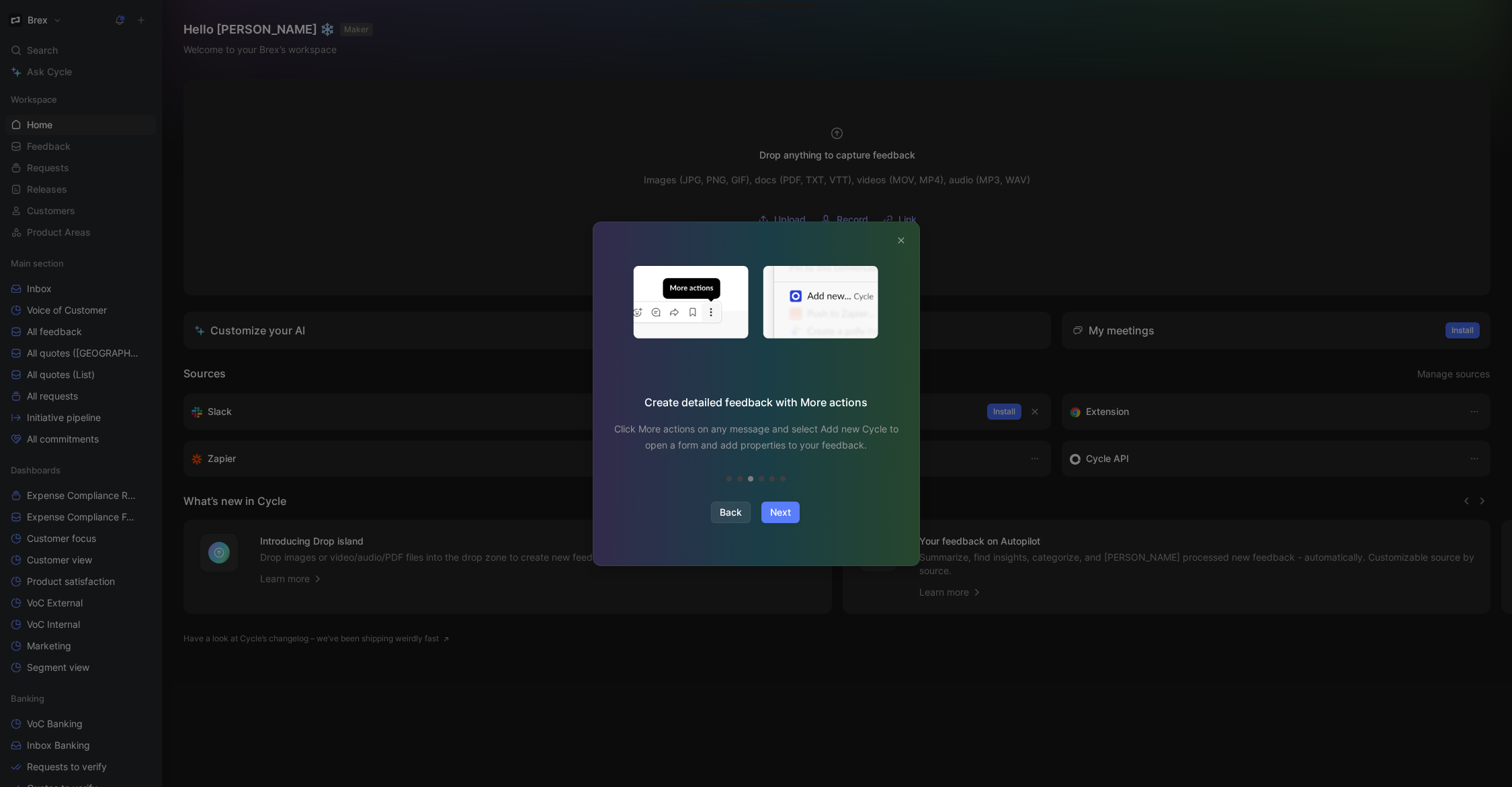
click at [788, 513] on span "Next" at bounding box center [780, 511] width 21 height 16
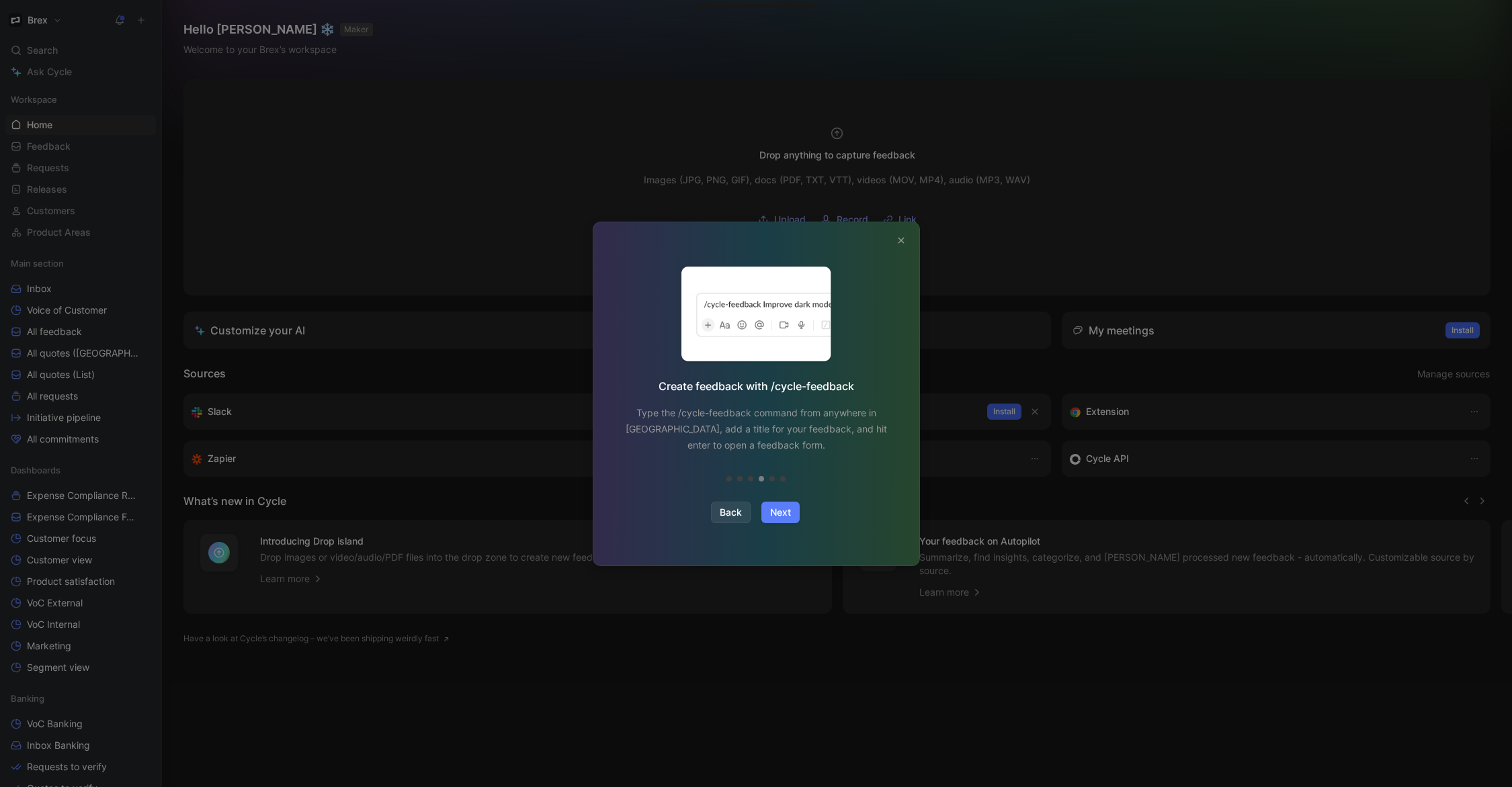
click at [788, 513] on span "Next" at bounding box center [780, 511] width 21 height 16
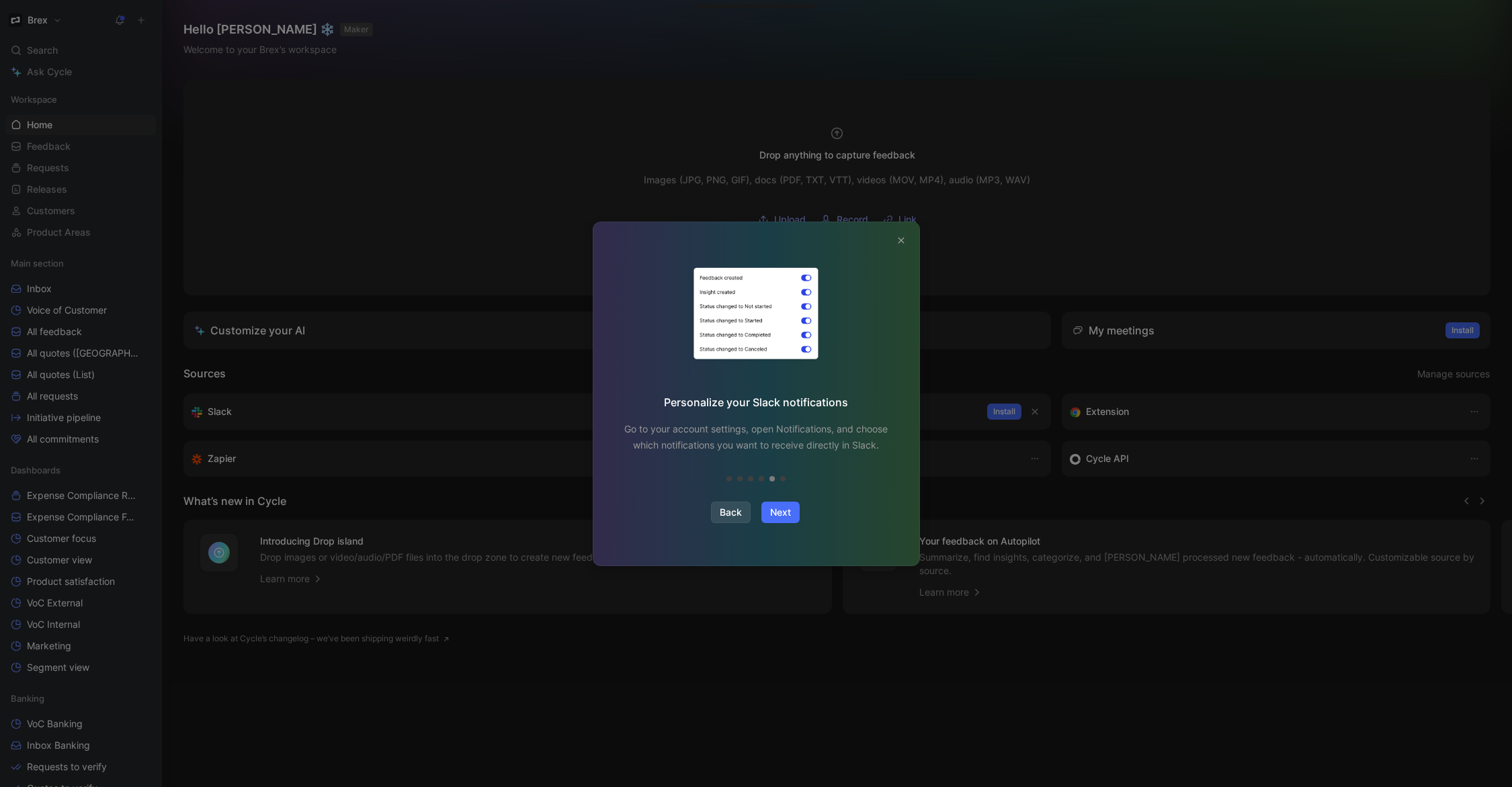
click at [743, 516] on button "Back" at bounding box center [730, 511] width 40 height 21
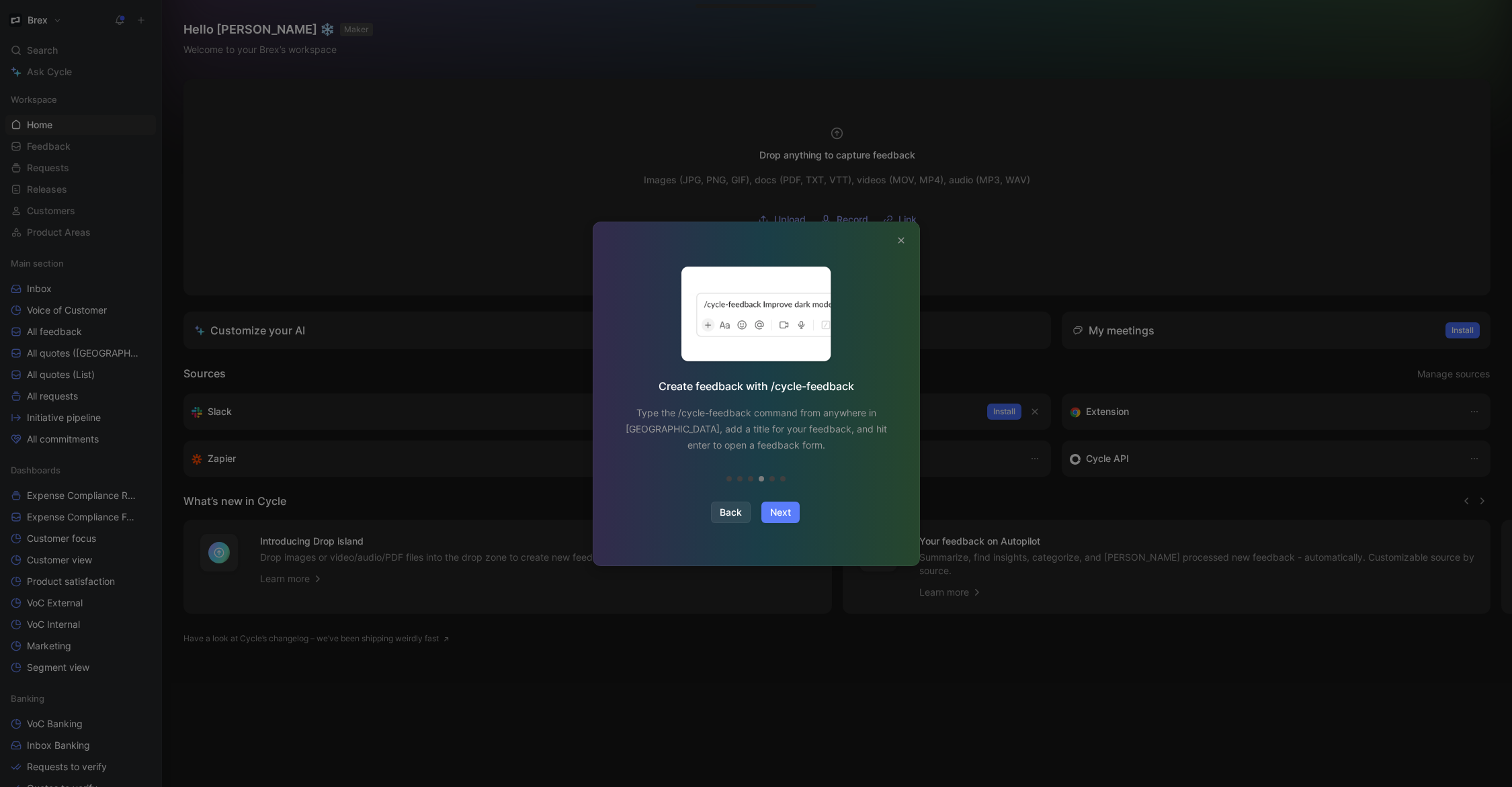
click at [786, 513] on span "Next" at bounding box center [780, 511] width 21 height 16
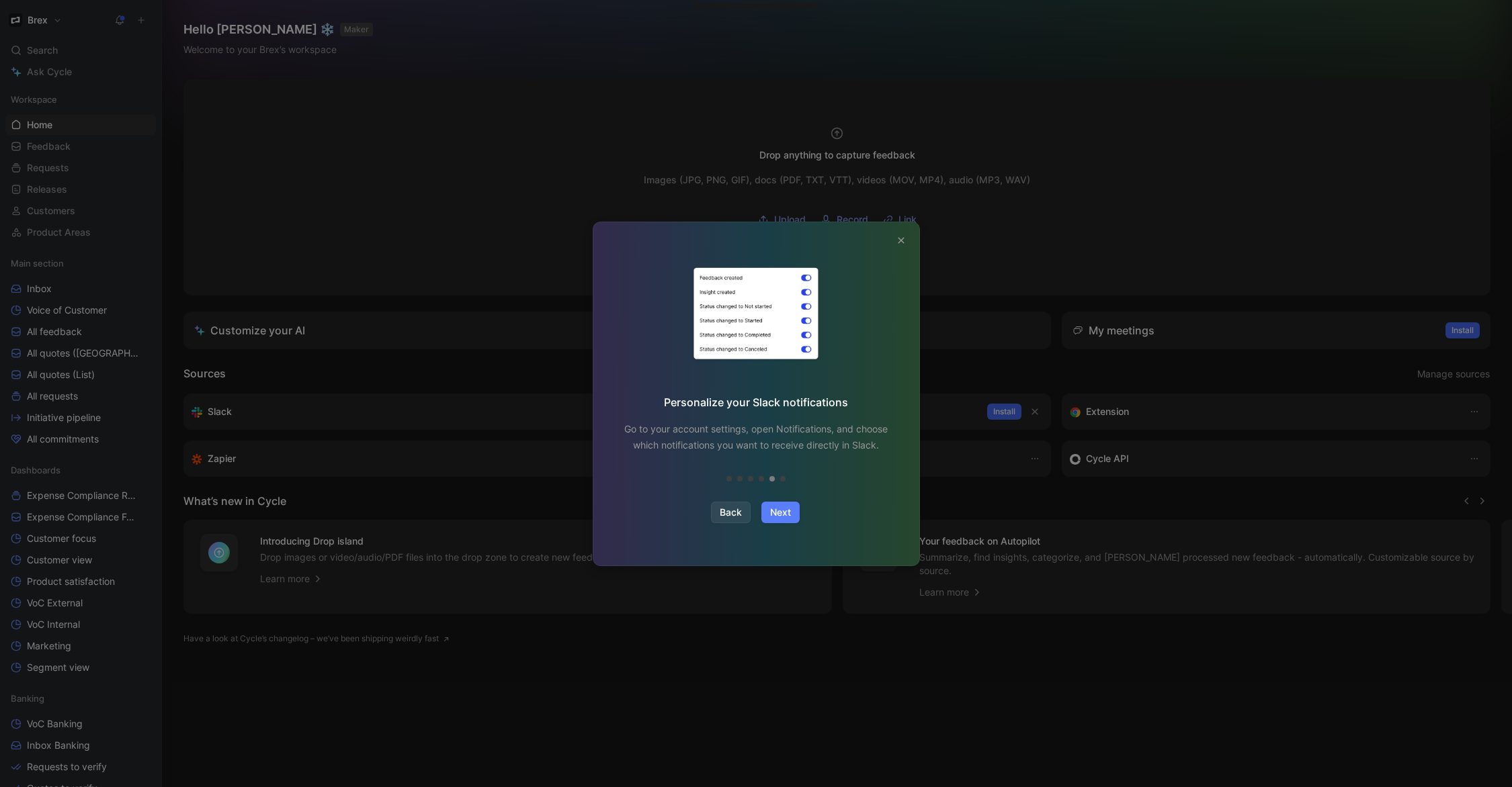
click at [785, 513] on span "Next" at bounding box center [780, 511] width 21 height 16
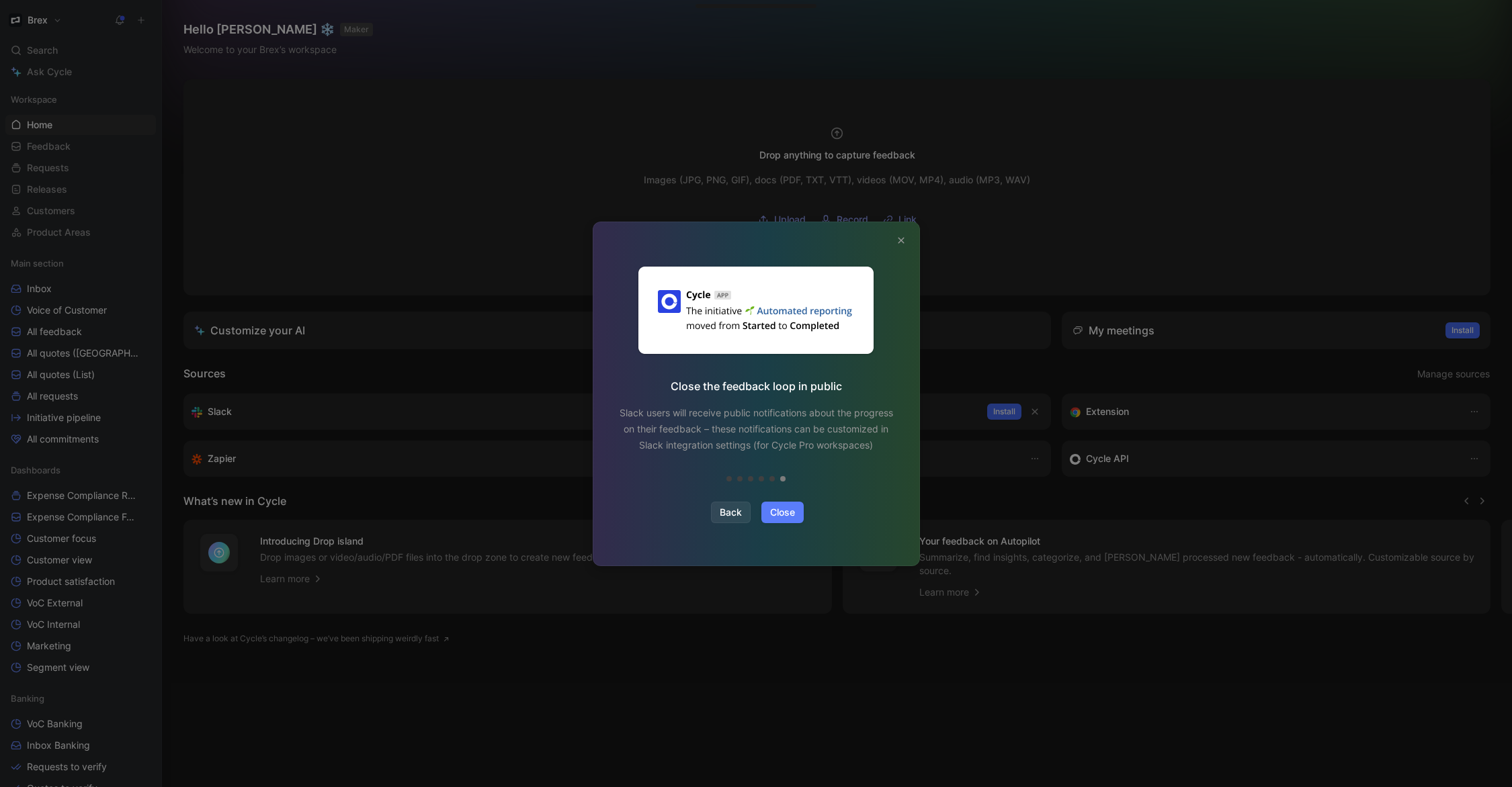
click at [785, 513] on span "Close" at bounding box center [782, 511] width 25 height 16
